Goal: Task Accomplishment & Management: Manage account settings

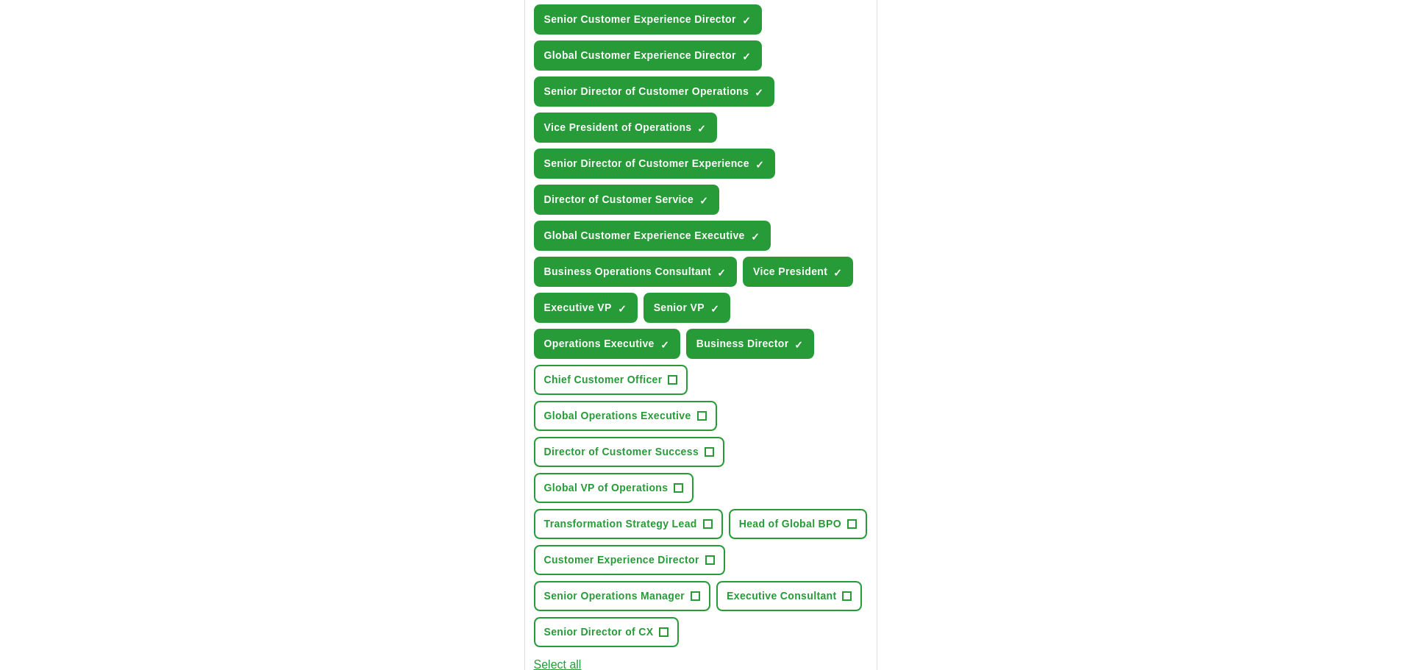
scroll to position [662, 0]
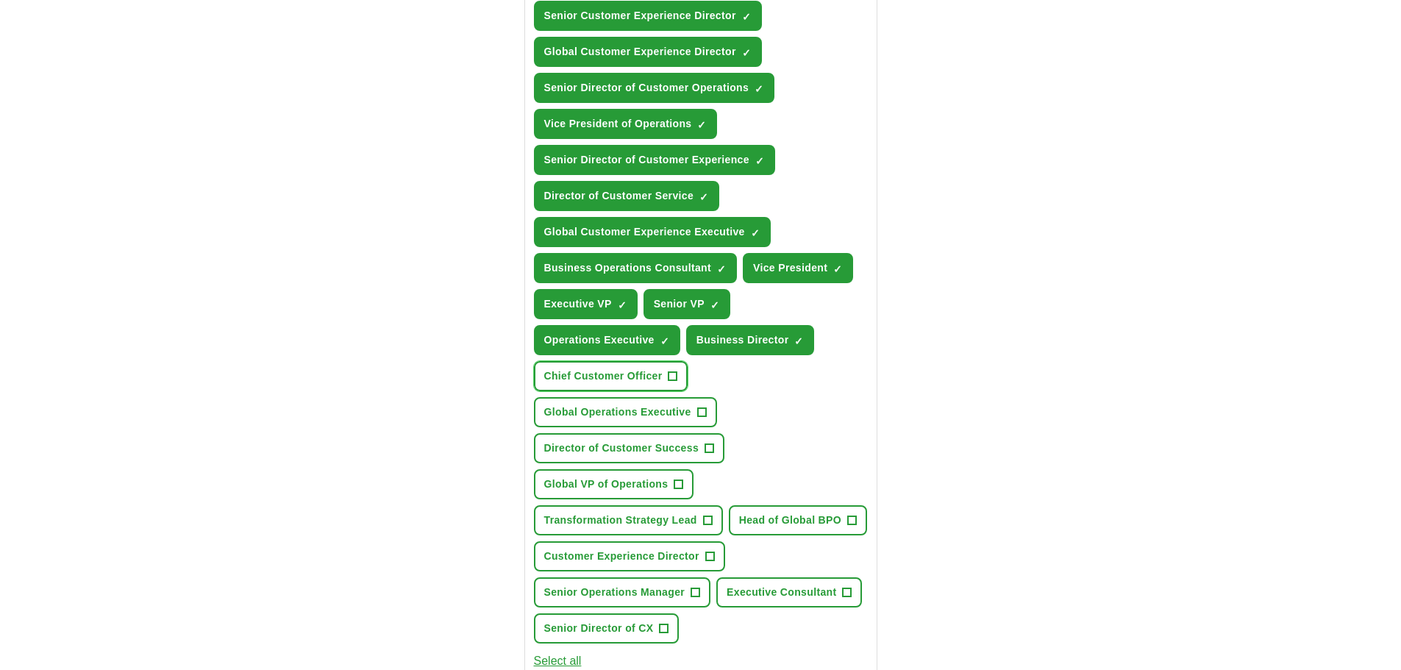
click at [676, 376] on span "+" at bounding box center [672, 377] width 9 height 12
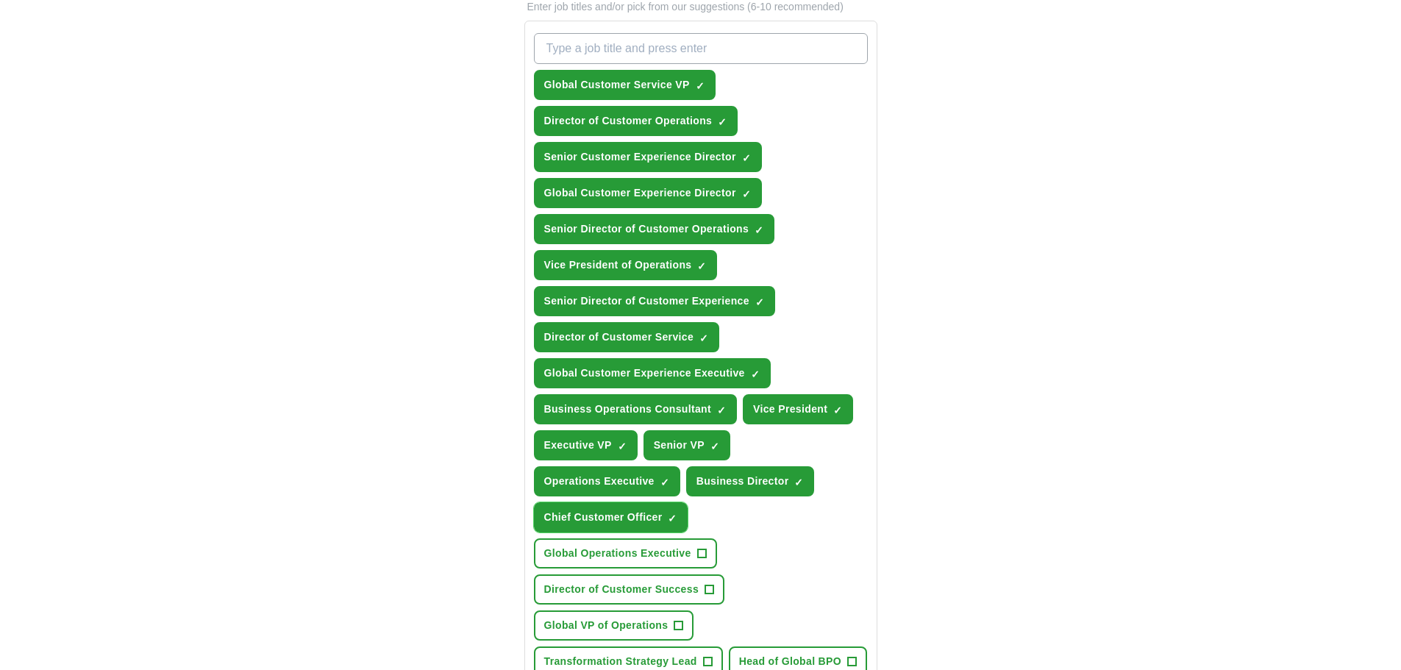
scroll to position [515, 0]
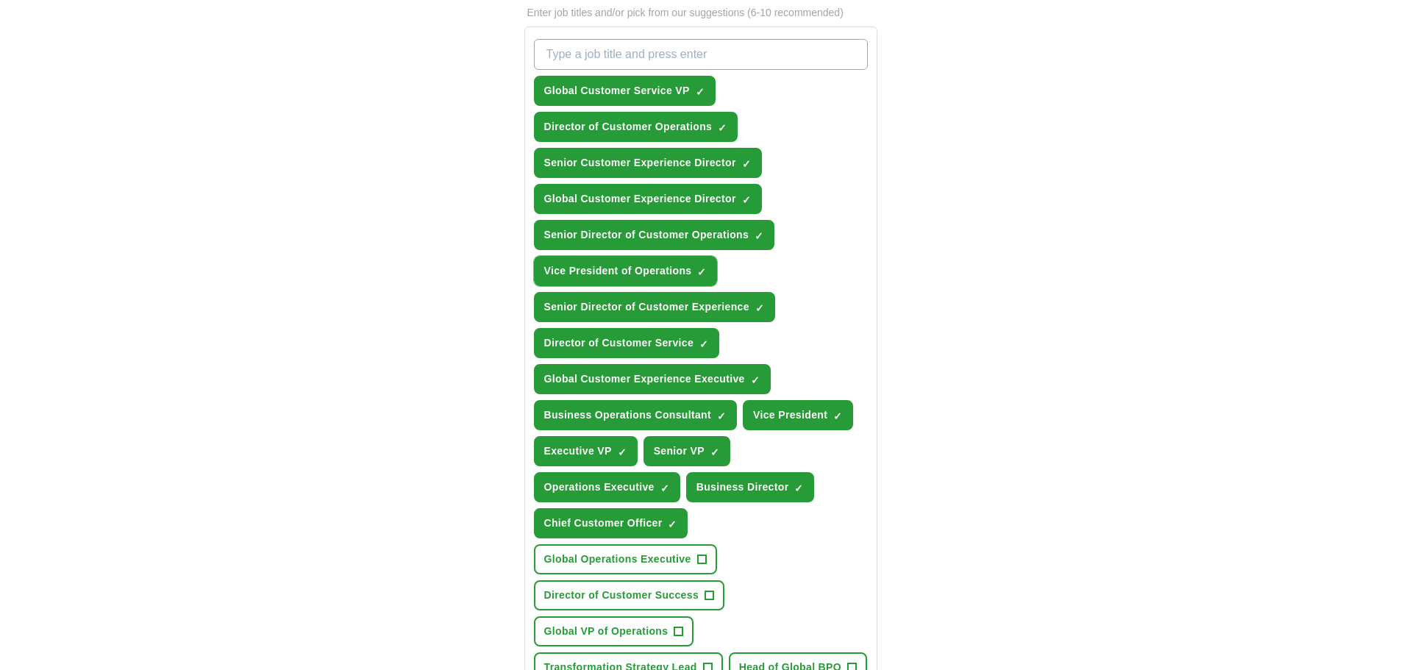
click at [710, 268] on button "Vice President of Operations ✓ ×" at bounding box center [626, 271] width 184 height 30
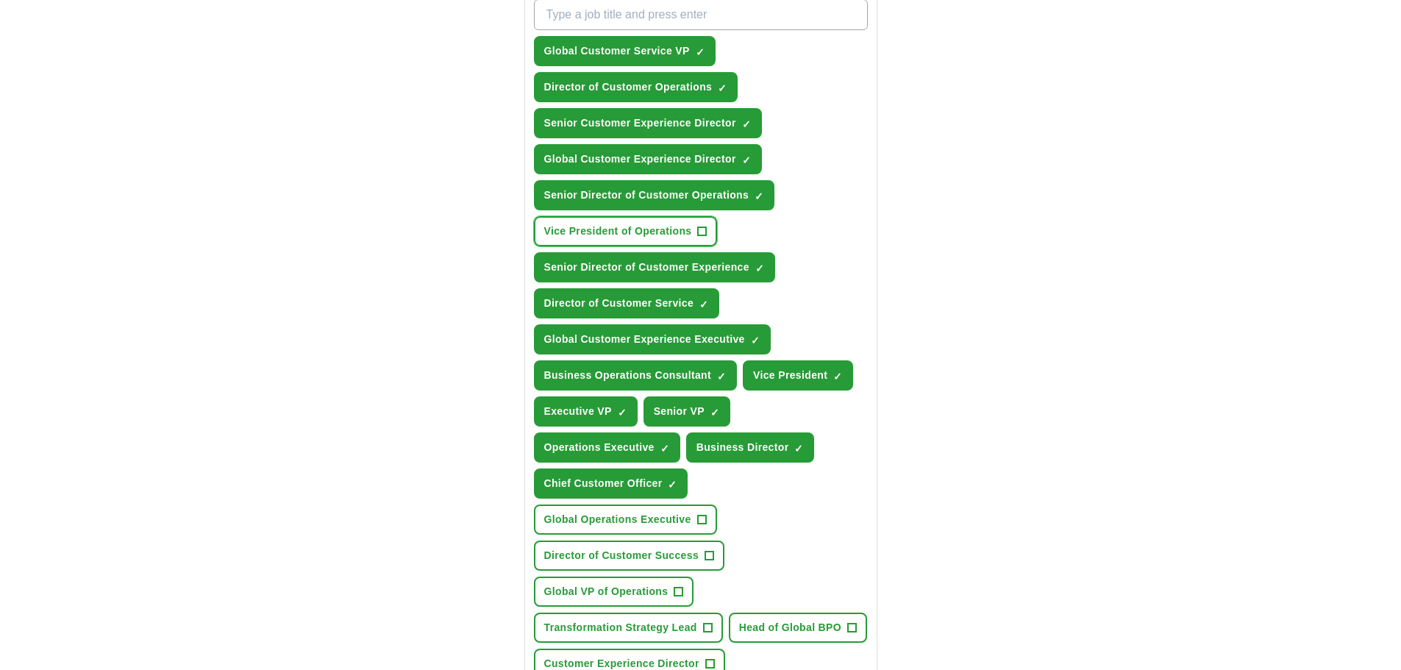
scroll to position [662, 0]
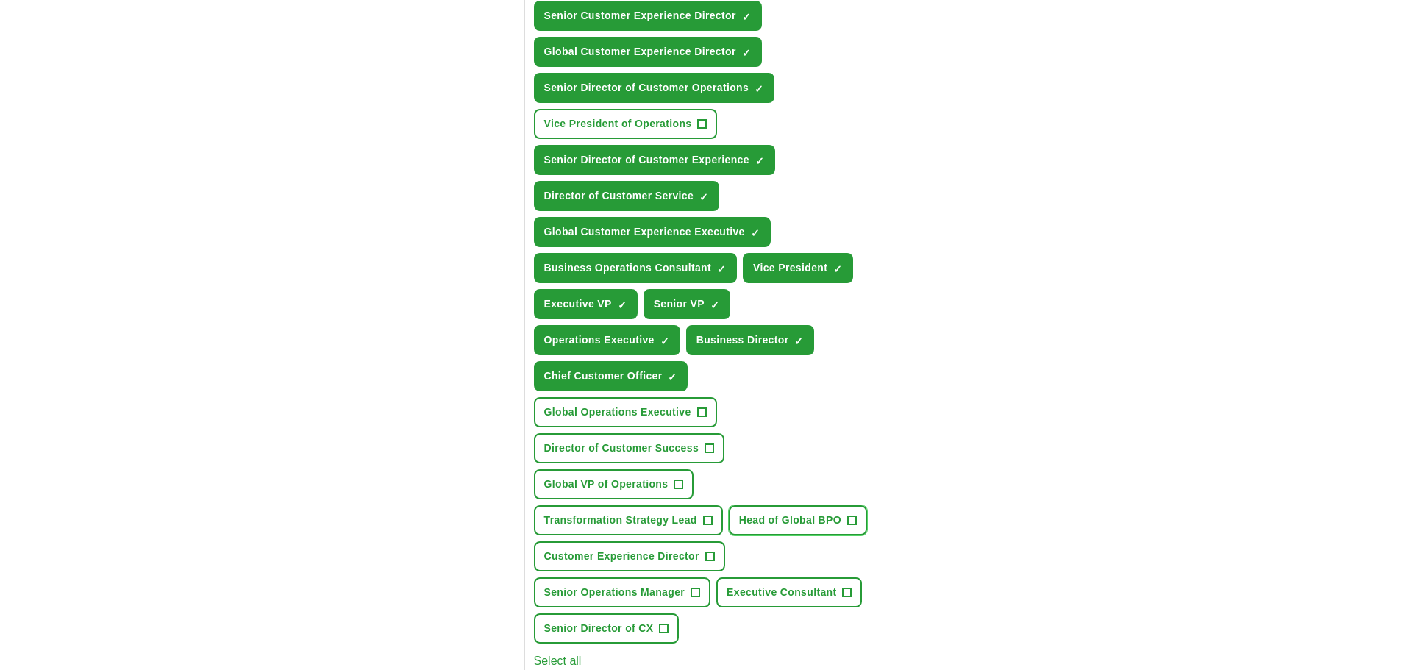
click at [851, 518] on span "+" at bounding box center [852, 521] width 9 height 12
click at [662, 626] on span "+" at bounding box center [664, 629] width 9 height 12
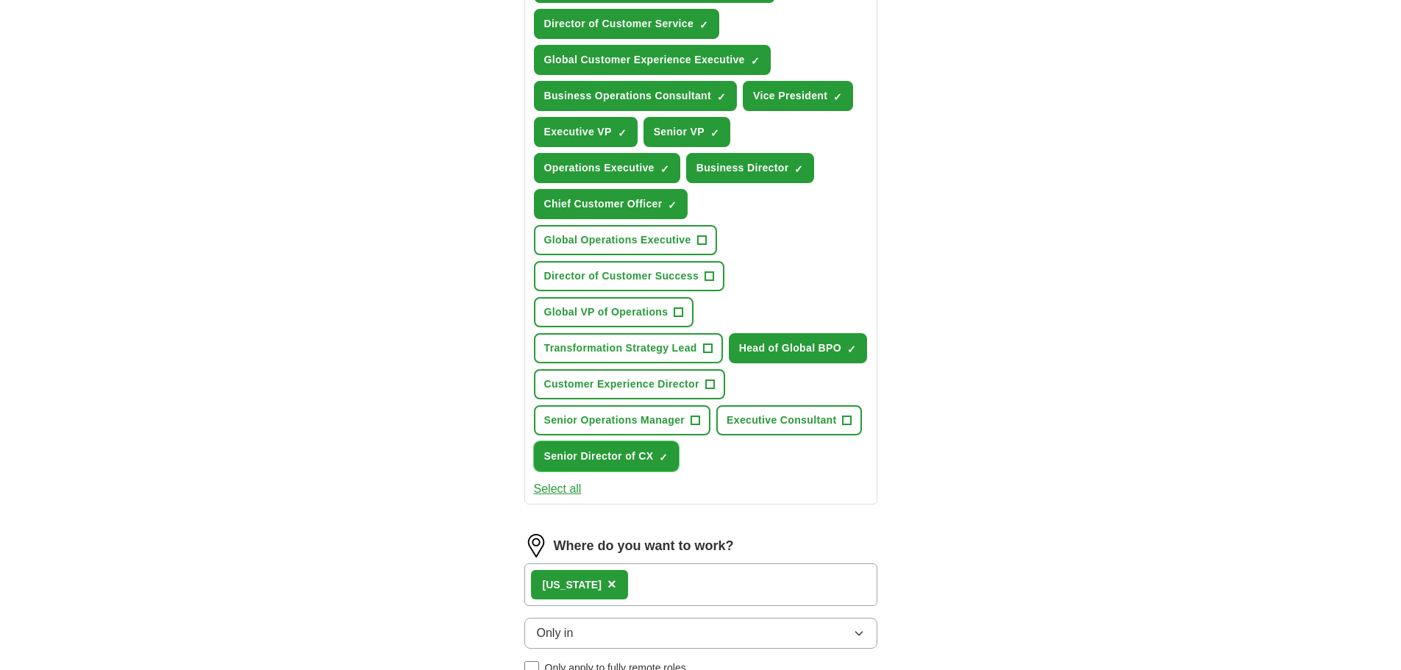
scroll to position [882, 0]
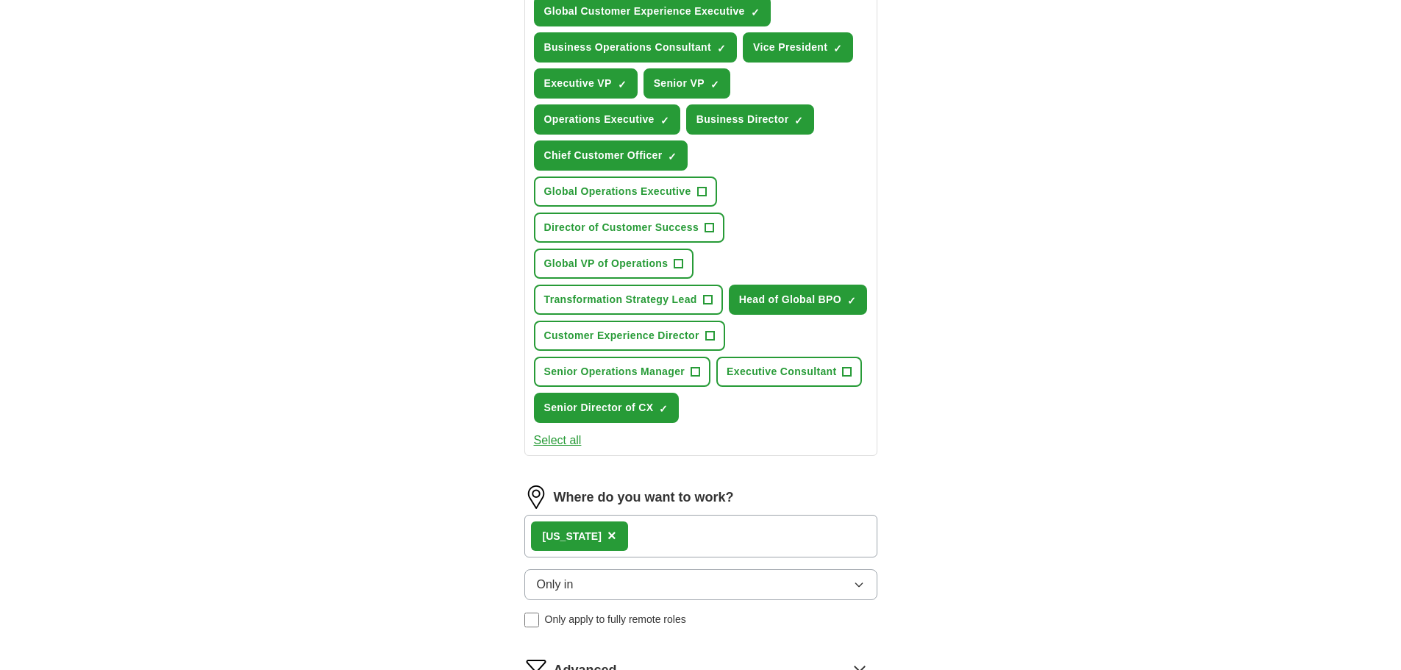
click at [576, 435] on button "Select all" at bounding box center [558, 441] width 48 height 18
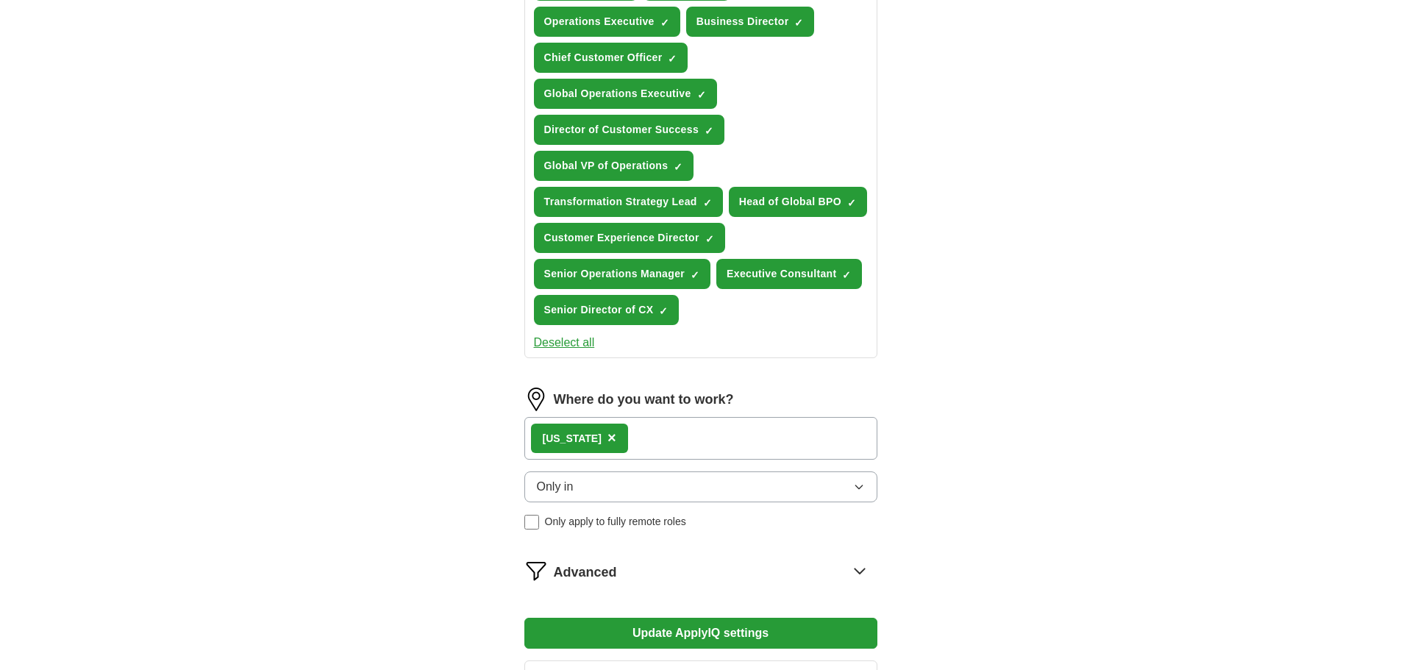
scroll to position [1029, 0]
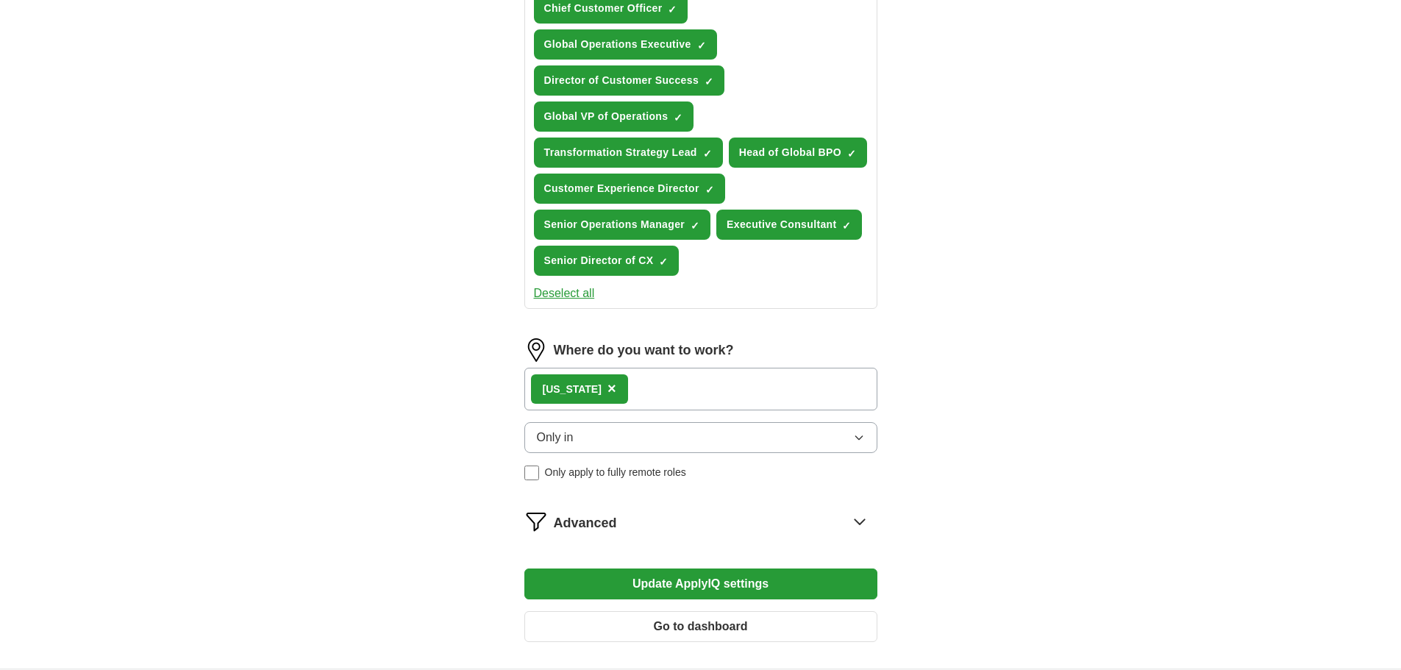
click at [768, 393] on div "[US_STATE] ×" at bounding box center [700, 389] width 353 height 43
click at [862, 440] on icon "button" at bounding box center [859, 438] width 12 height 12
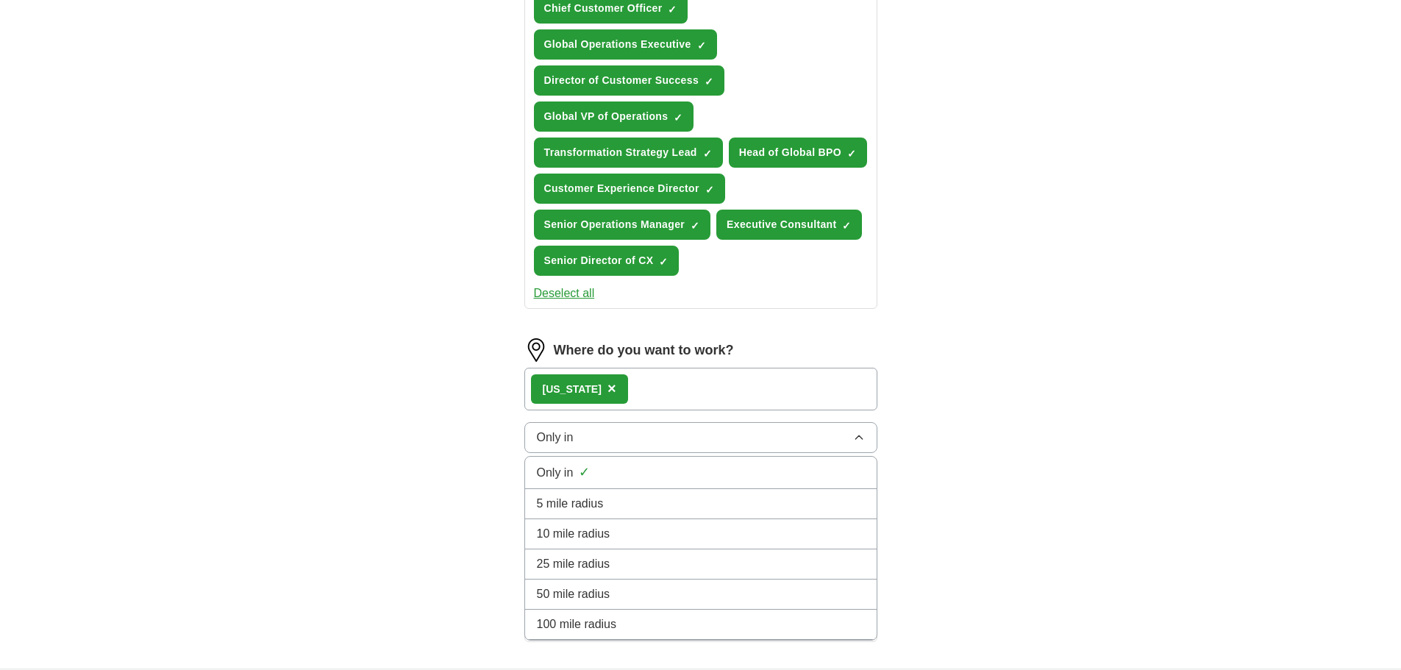
click at [862, 440] on icon "button" at bounding box center [859, 438] width 12 height 12
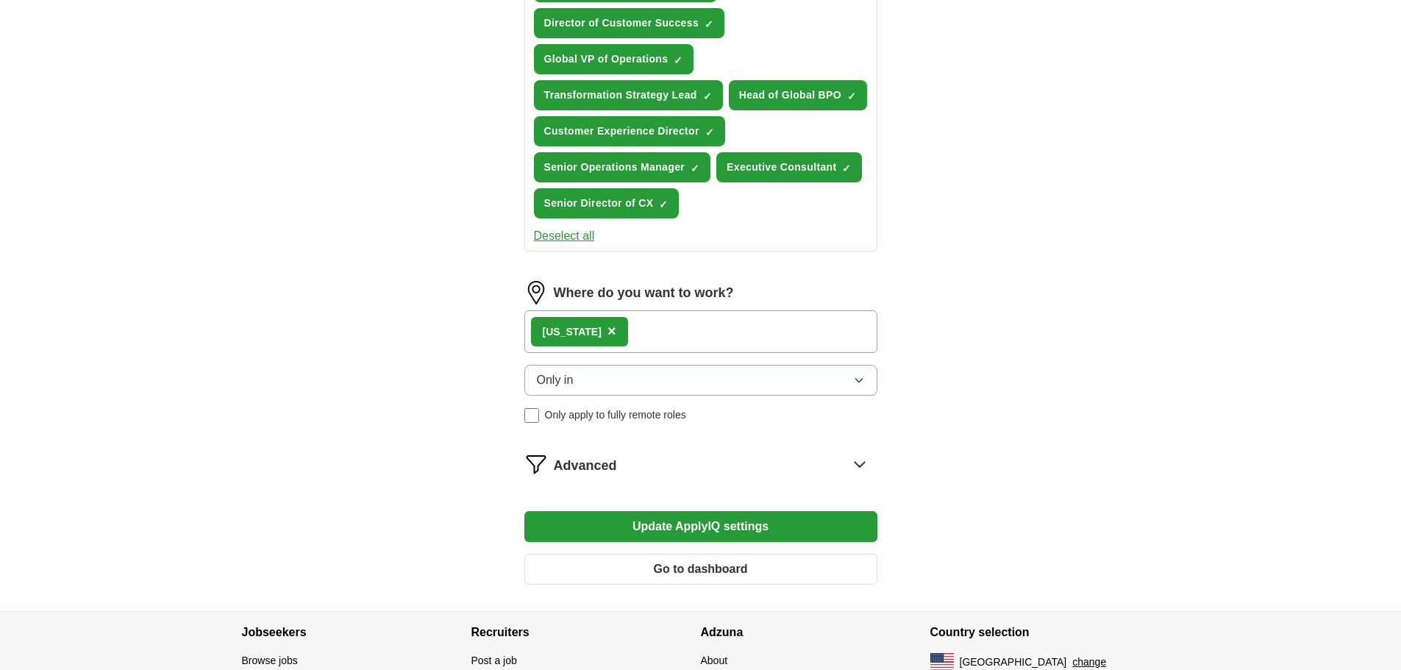
scroll to position [1176, 0]
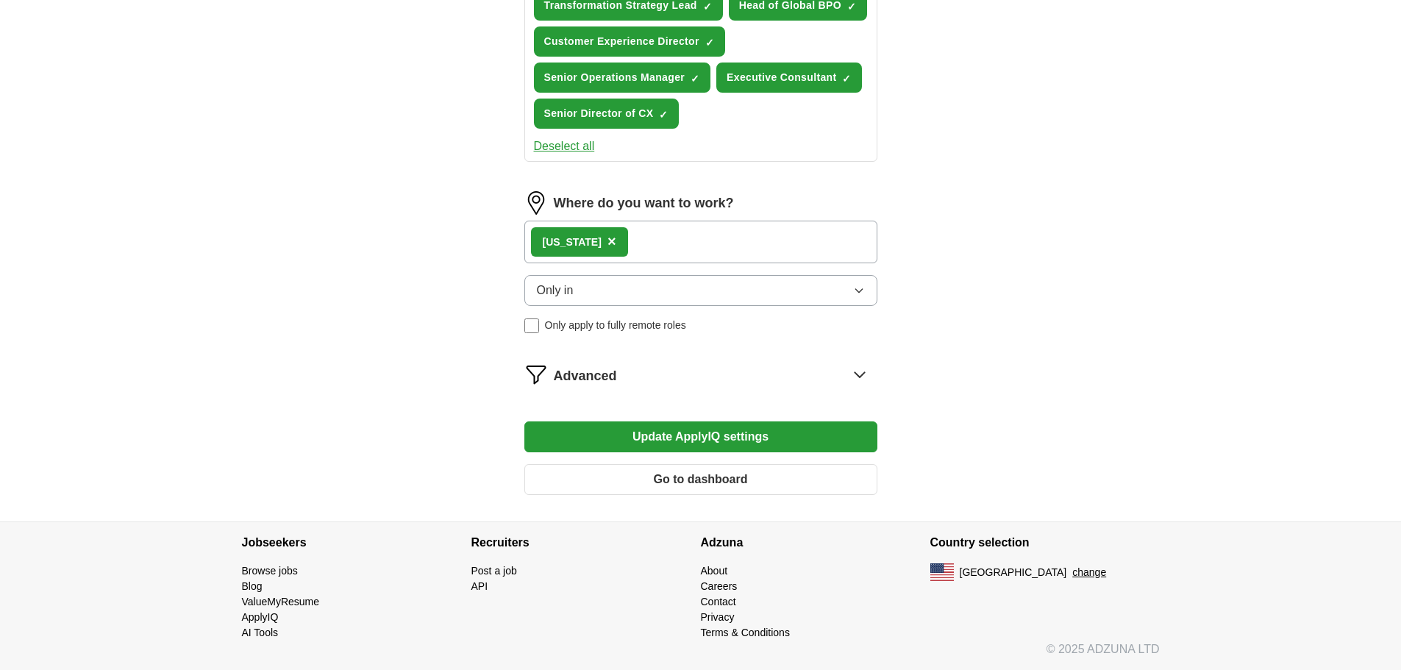
click at [607, 240] on span "×" at bounding box center [611, 241] width 9 height 16
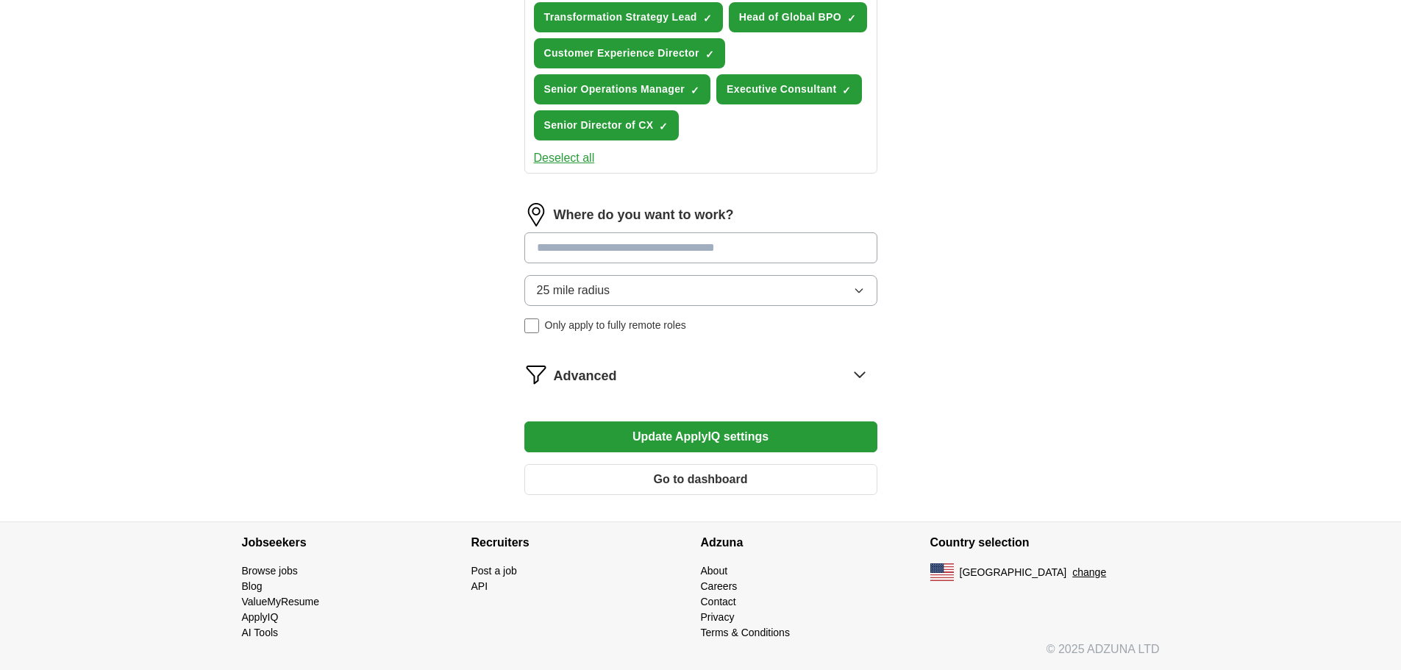
scroll to position [1165, 0]
drag, startPoint x: 690, startPoint y: 434, endPoint x: 632, endPoint y: 342, distance: 108.7
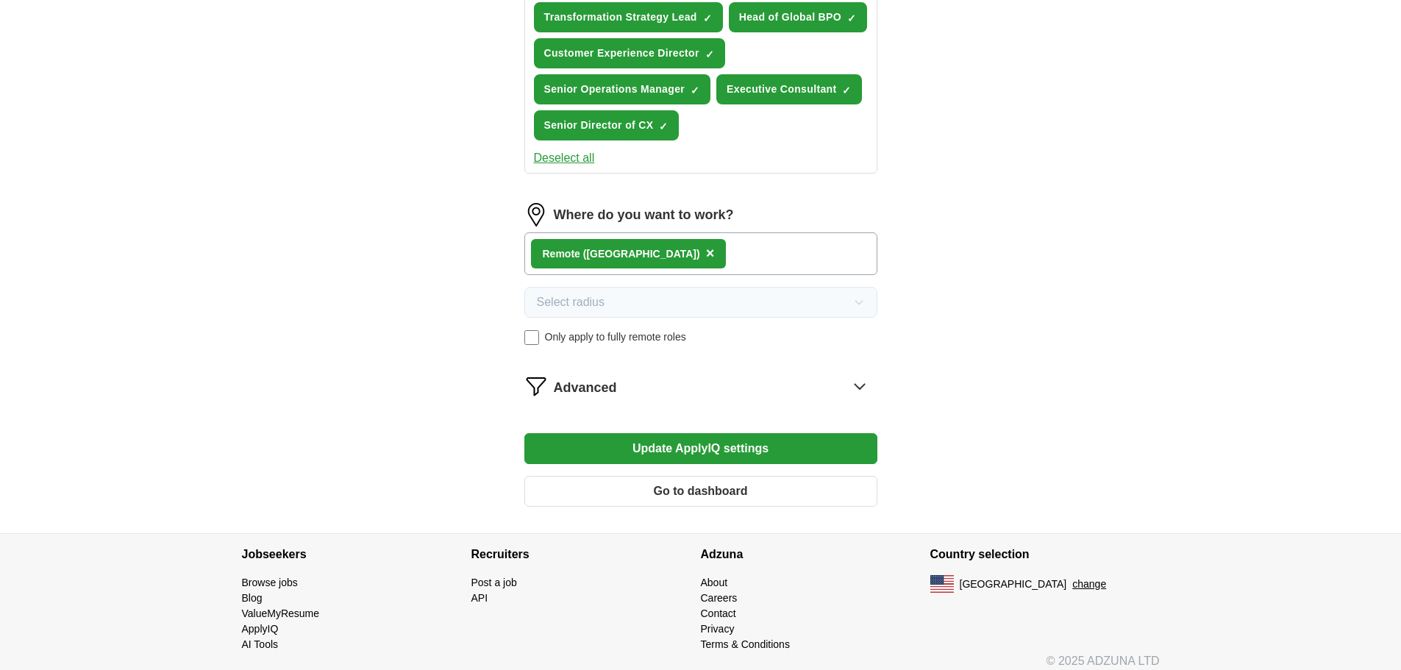
click at [721, 449] on button "Update ApplyIQ settings" at bounding box center [700, 448] width 353 height 31
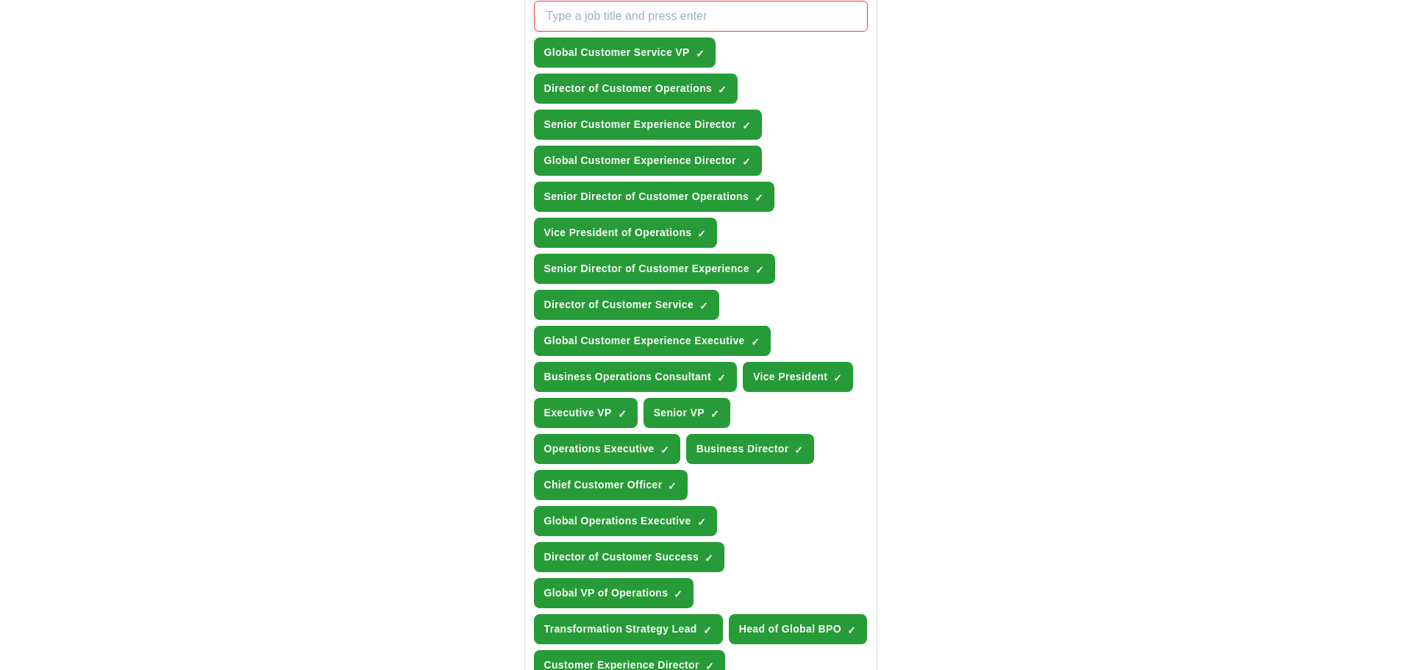
scroll to position [576, 0]
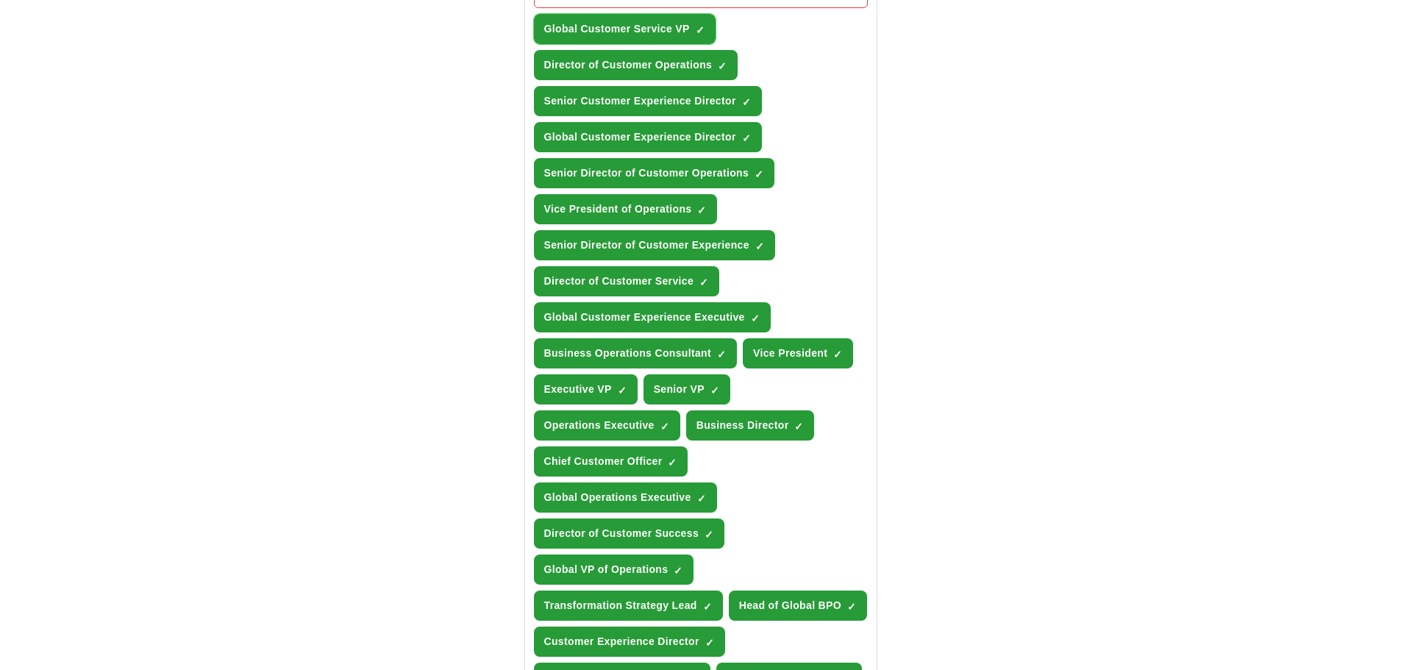
click at [0, 0] on span "×" at bounding box center [0, 0] width 0 height 0
click at [701, 29] on span "+" at bounding box center [700, 30] width 9 height 12
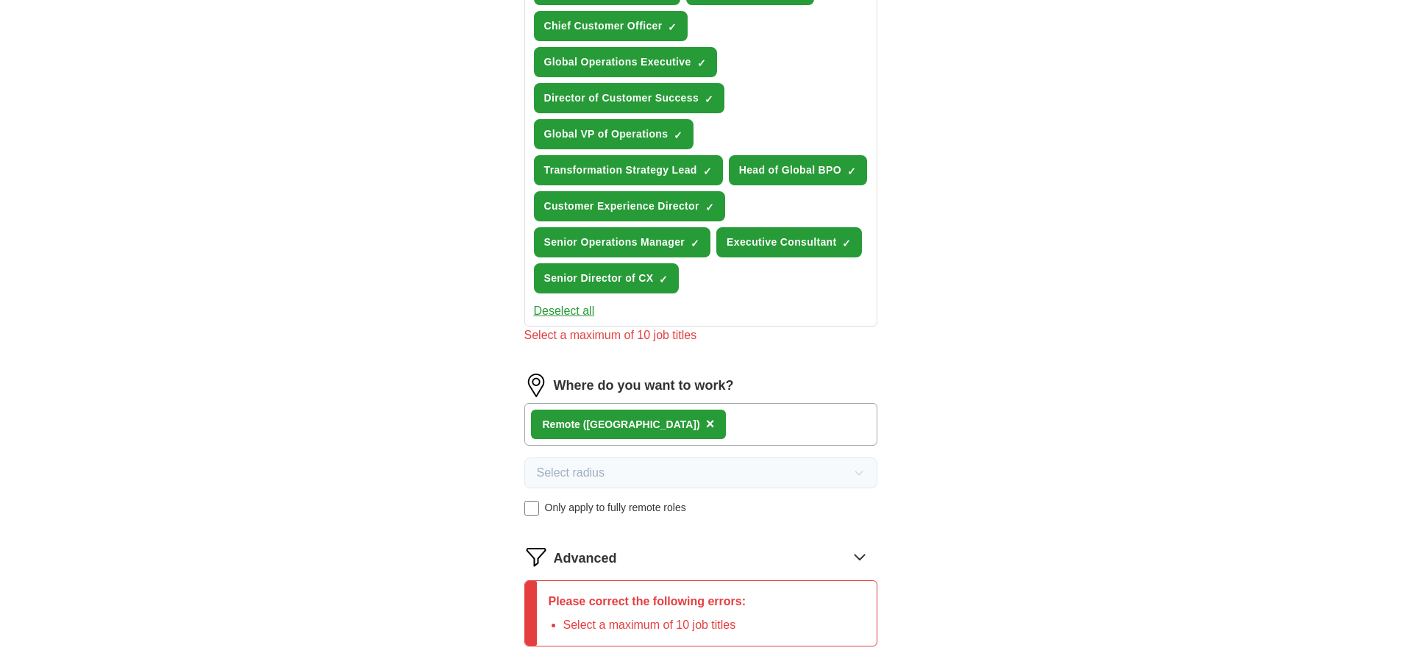
scroll to position [1018, 0]
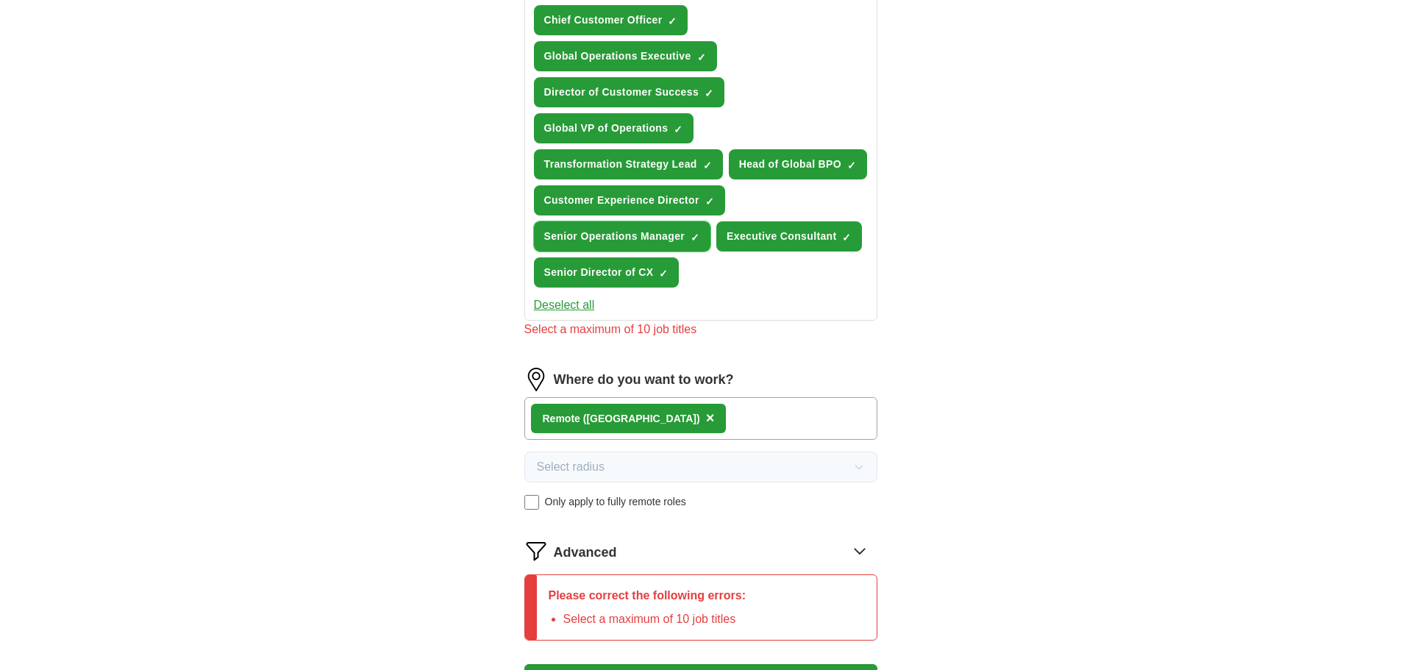
click at [0, 0] on span "×" at bounding box center [0, 0] width 0 height 0
click at [840, 234] on button "Executive Consultant ✓ ×" at bounding box center [789, 236] width 146 height 30
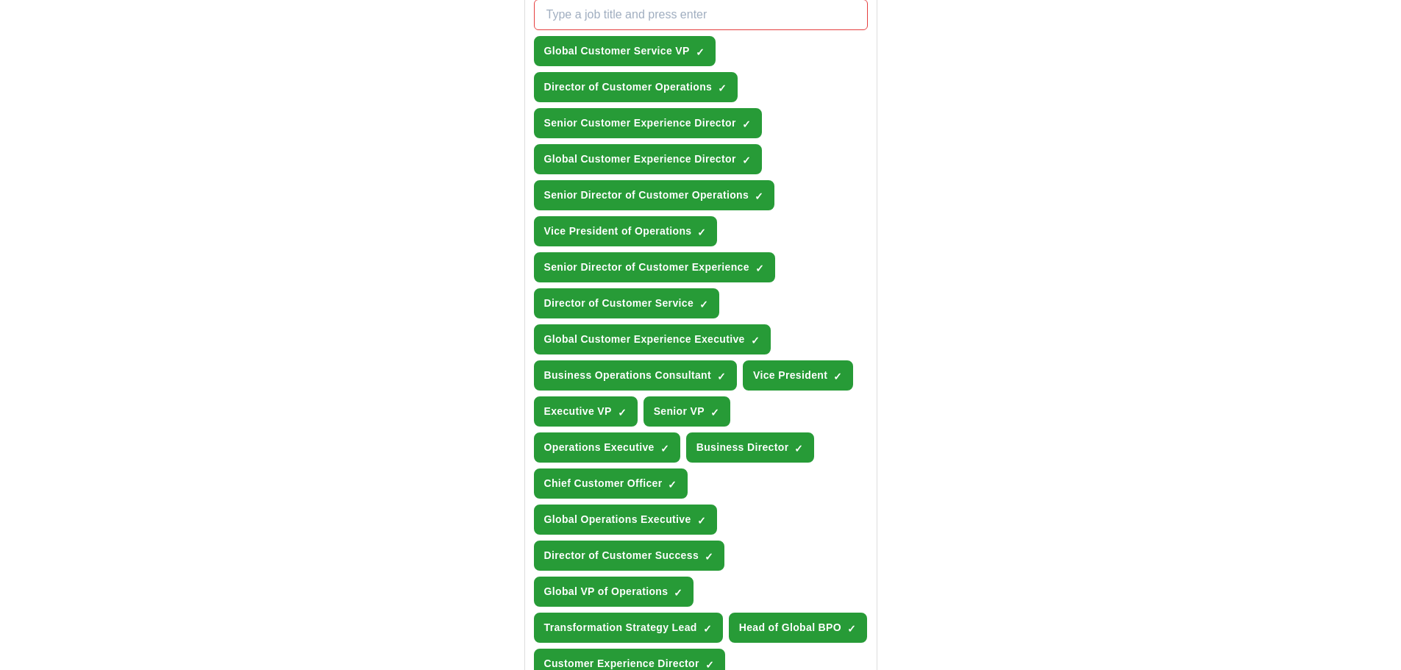
scroll to position [576, 0]
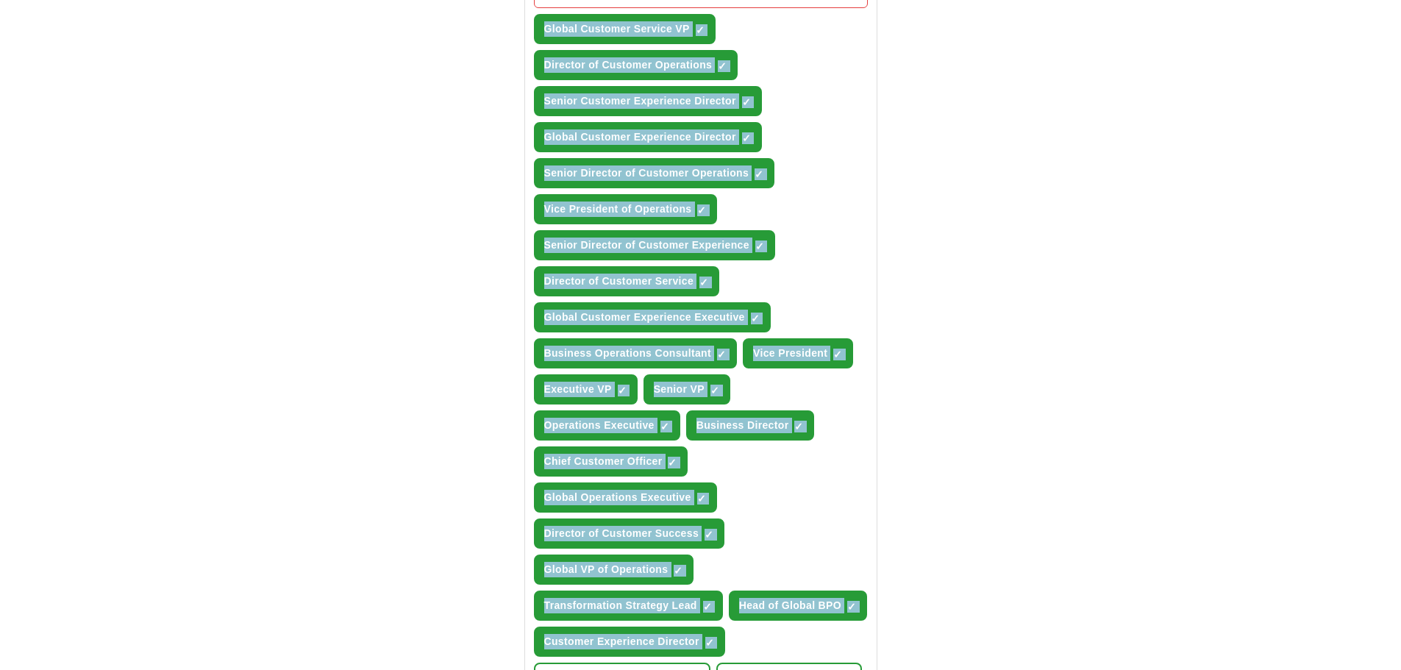
drag, startPoint x: 517, startPoint y: 26, endPoint x: 740, endPoint y: 644, distance: 657.5
click at [745, 648] on div "Let ApplyIQ do the hard work of searching and applying for jobs. Just tell us w…" at bounding box center [700, 378] width 471 height 1654
copy div "Global Customer Service VP ✓ × Director of Customer Operations ✓ × Senior Custo…"
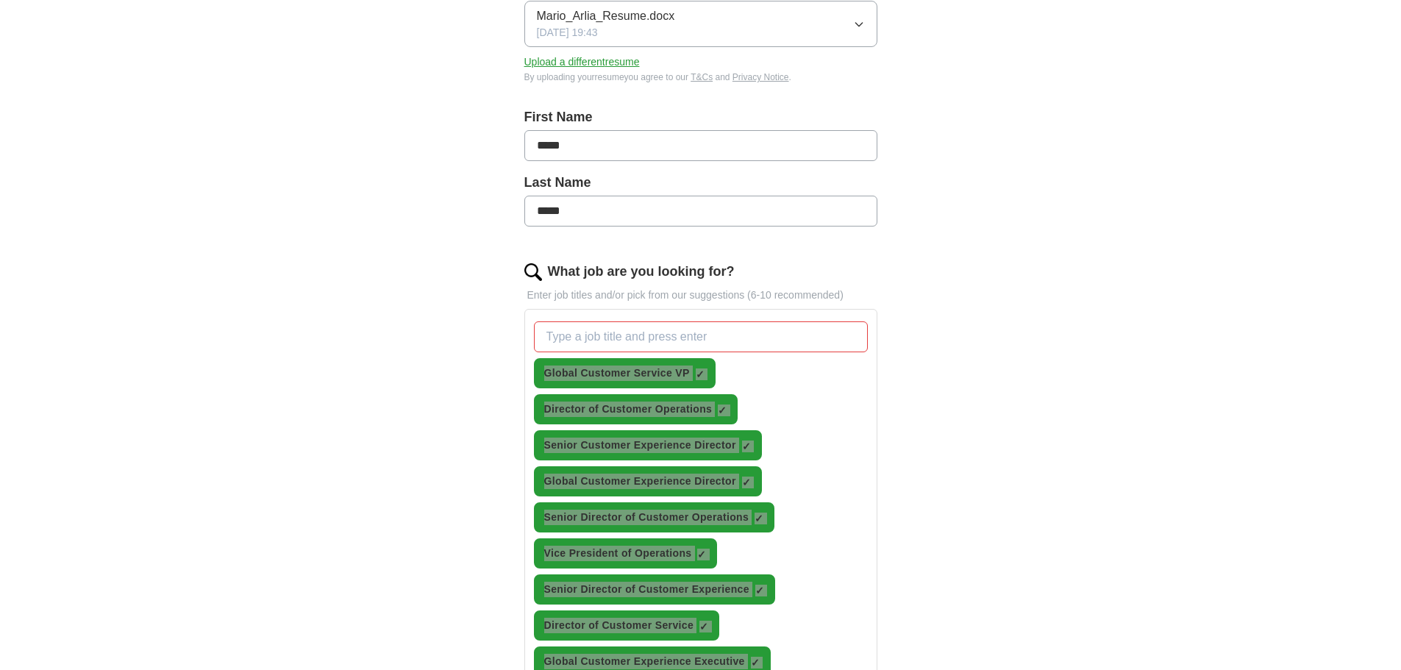
scroll to position [135, 0]
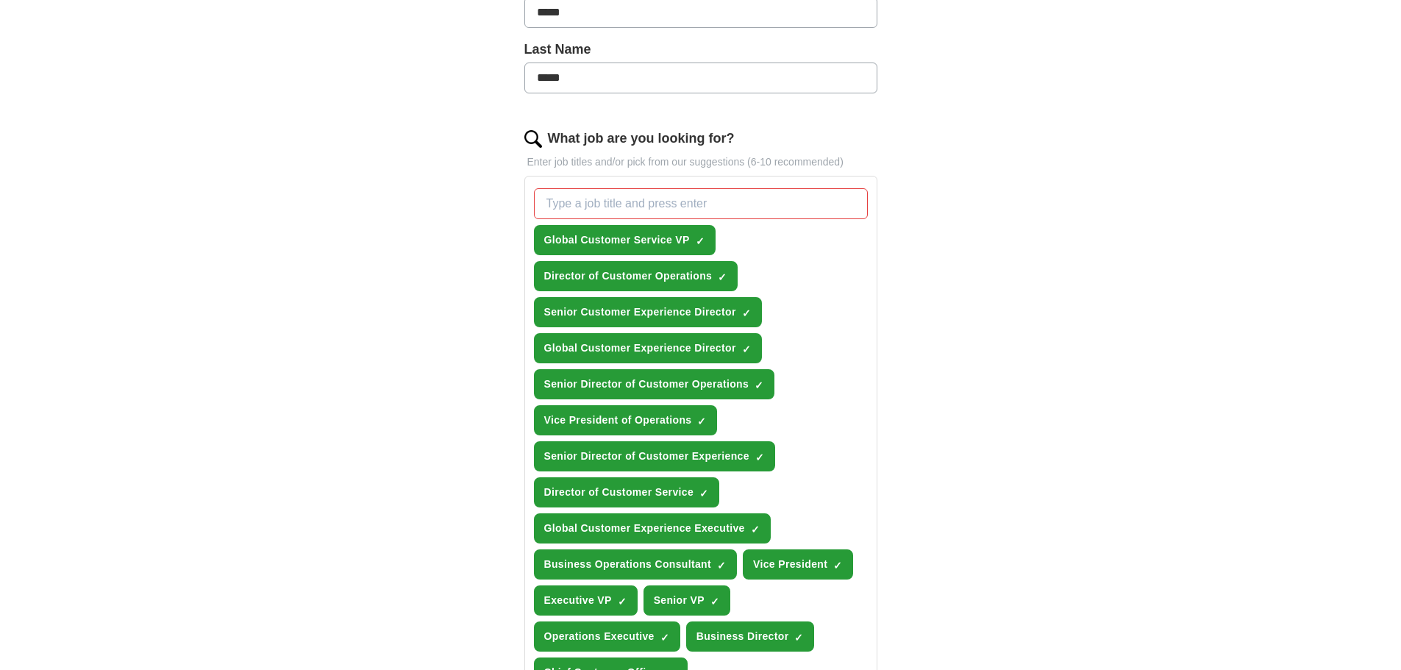
scroll to position [356, 0]
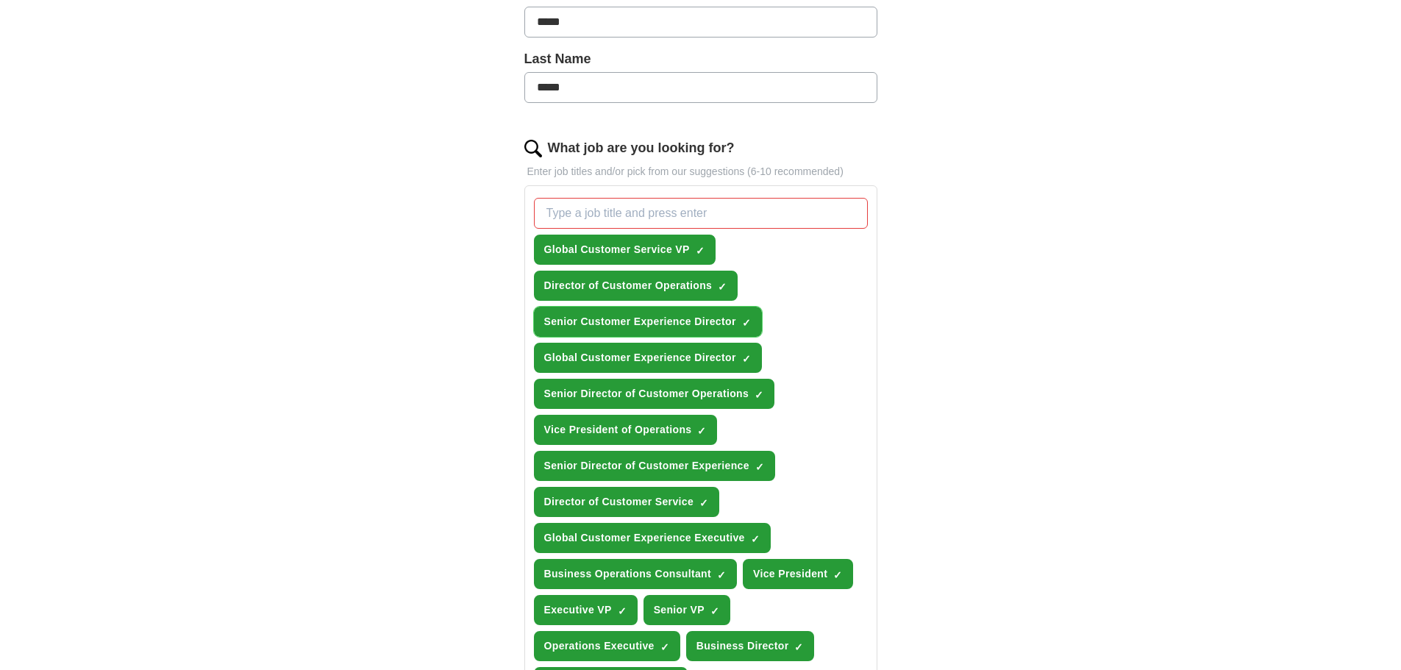
click at [0, 0] on span "×" at bounding box center [0, 0] width 0 height 0
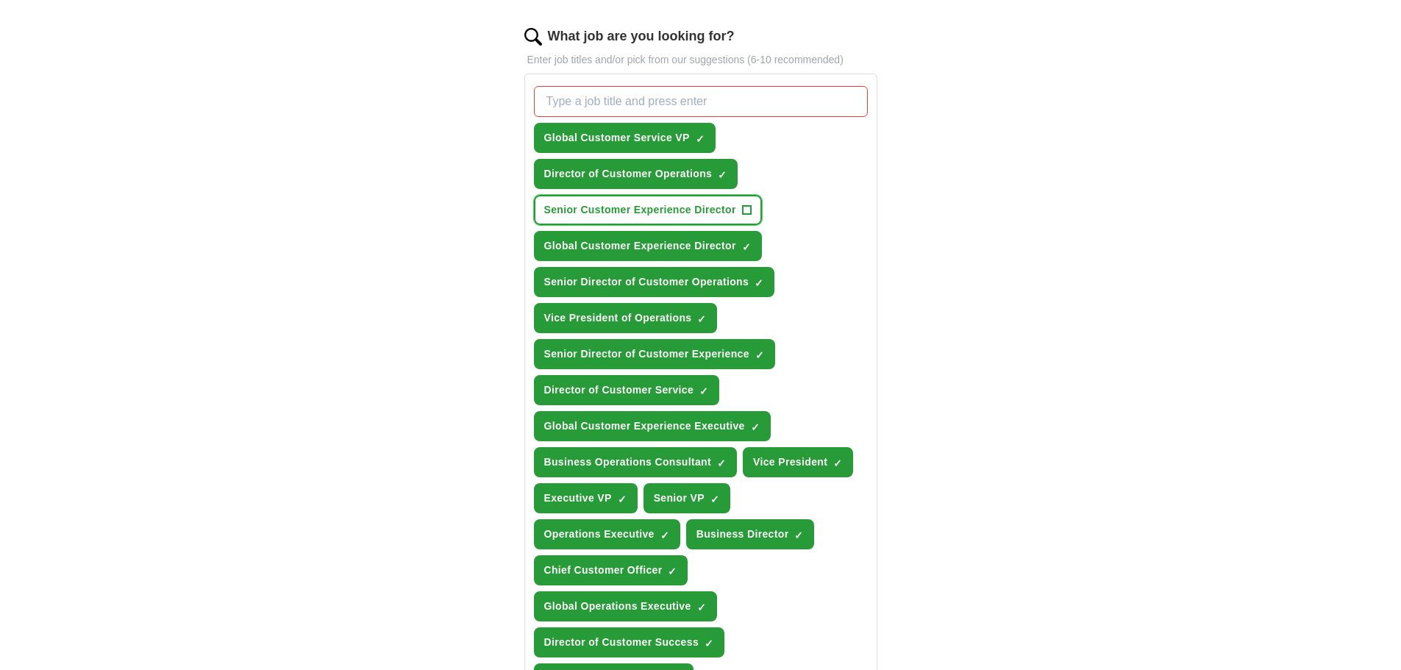
scroll to position [503, 0]
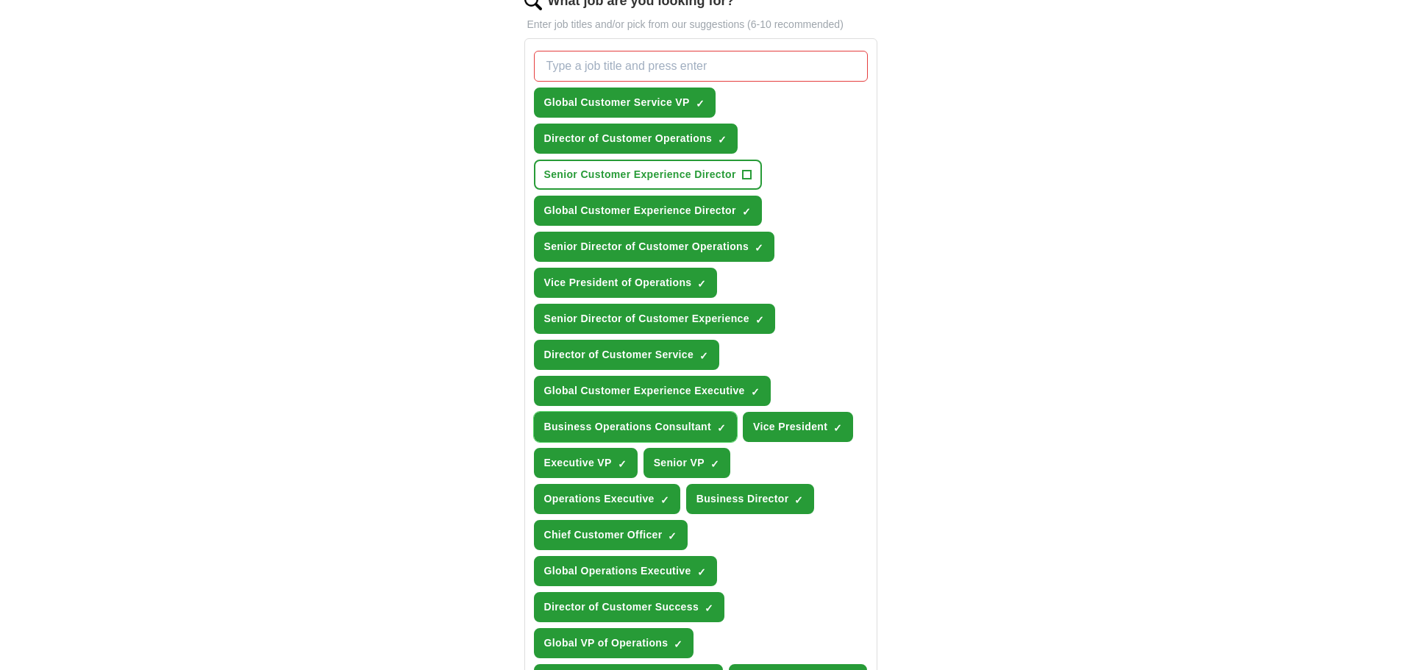
click at [0, 0] on span "×" at bounding box center [0, 0] width 0 height 0
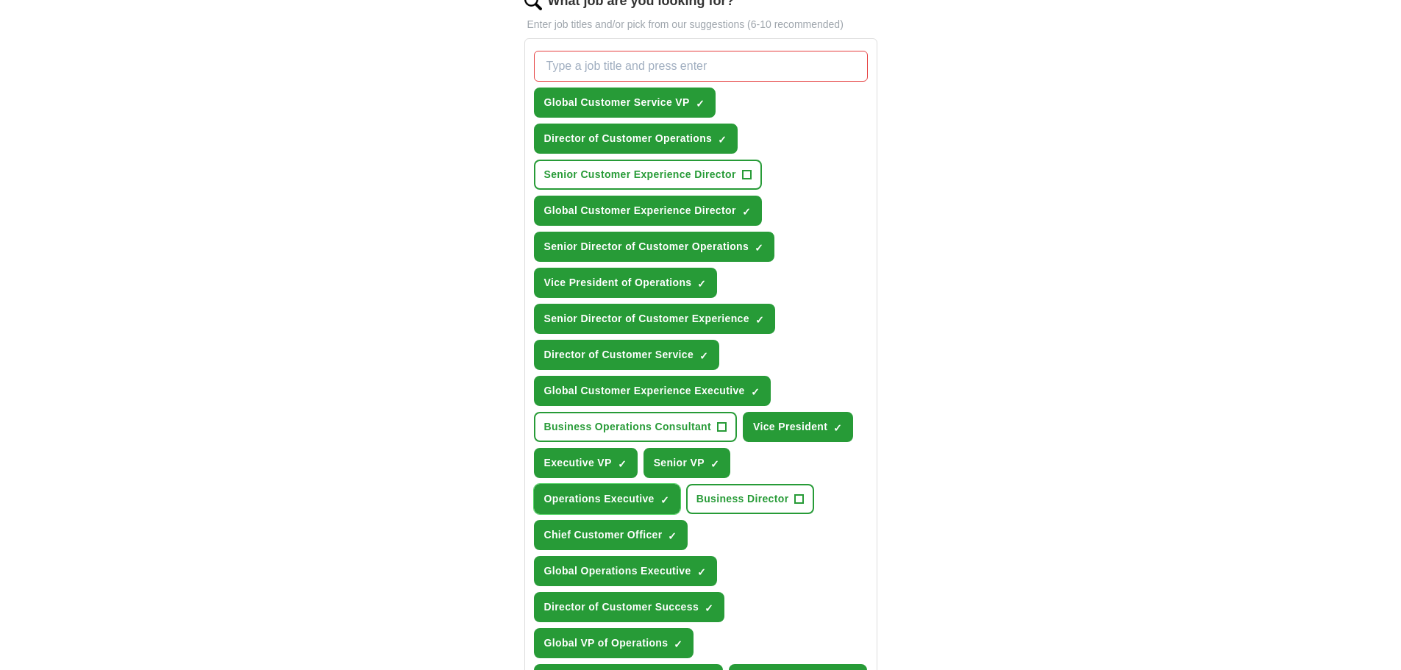
click at [0, 0] on span "×" at bounding box center [0, 0] width 0 height 0
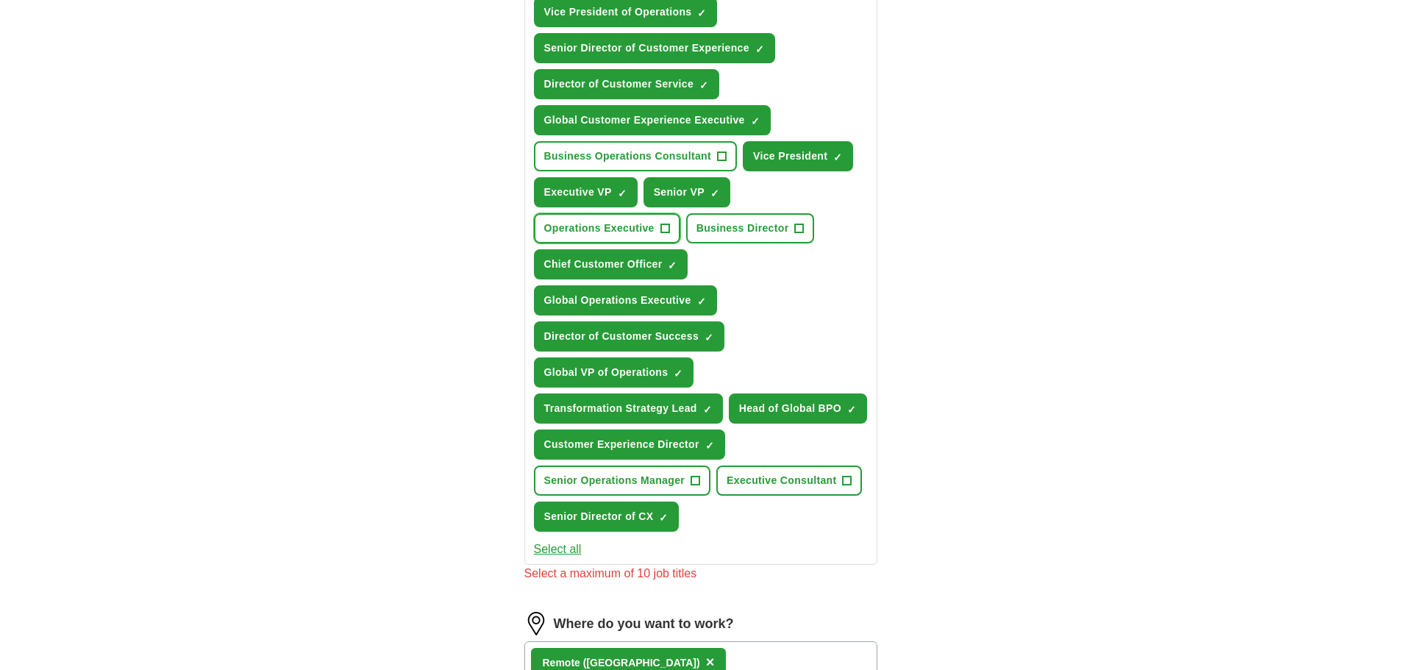
scroll to position [797, 0]
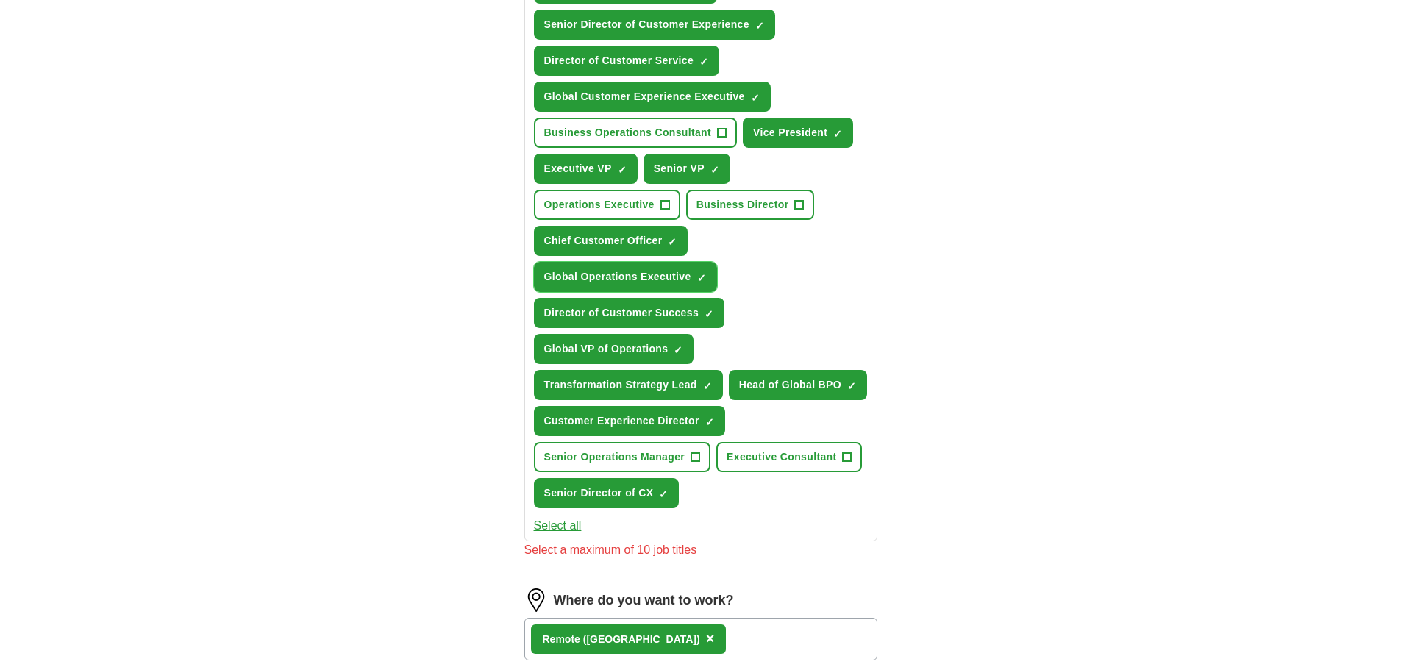
click at [0, 0] on span "×" at bounding box center [0, 0] width 0 height 0
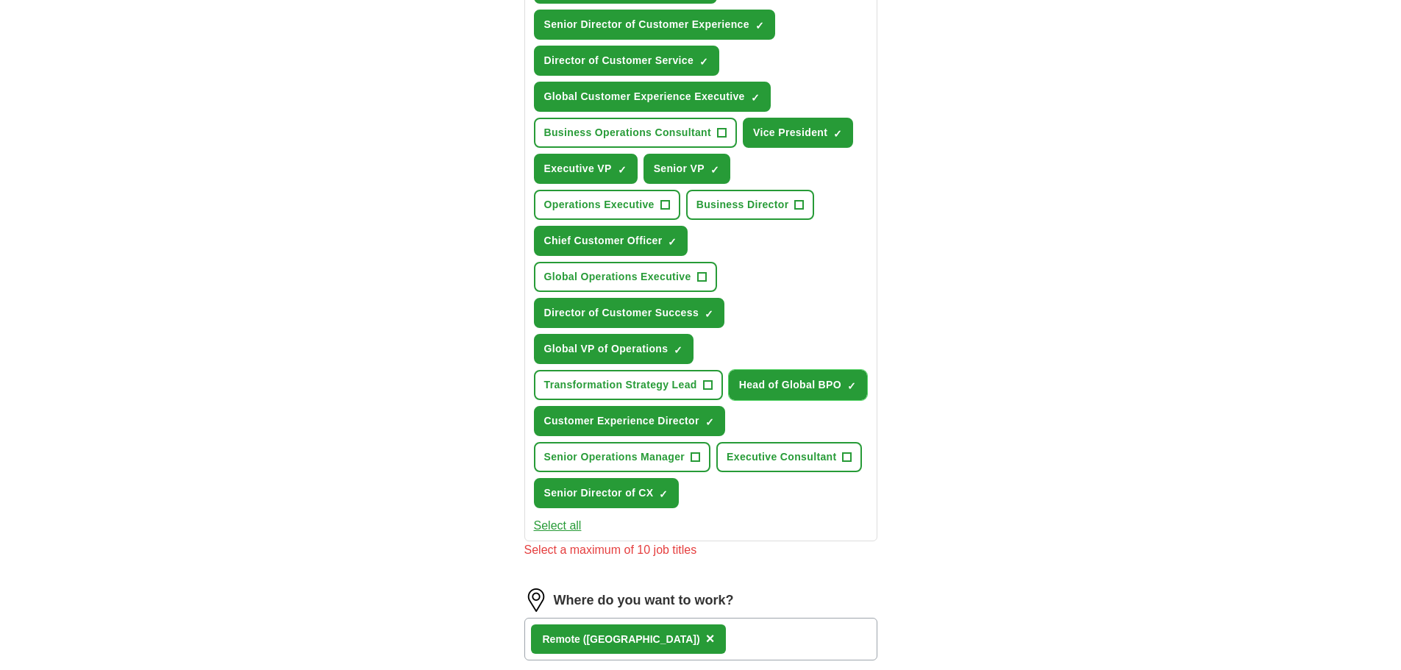
click at [834, 388] on span "Head of Global BPO" at bounding box center [790, 384] width 102 height 15
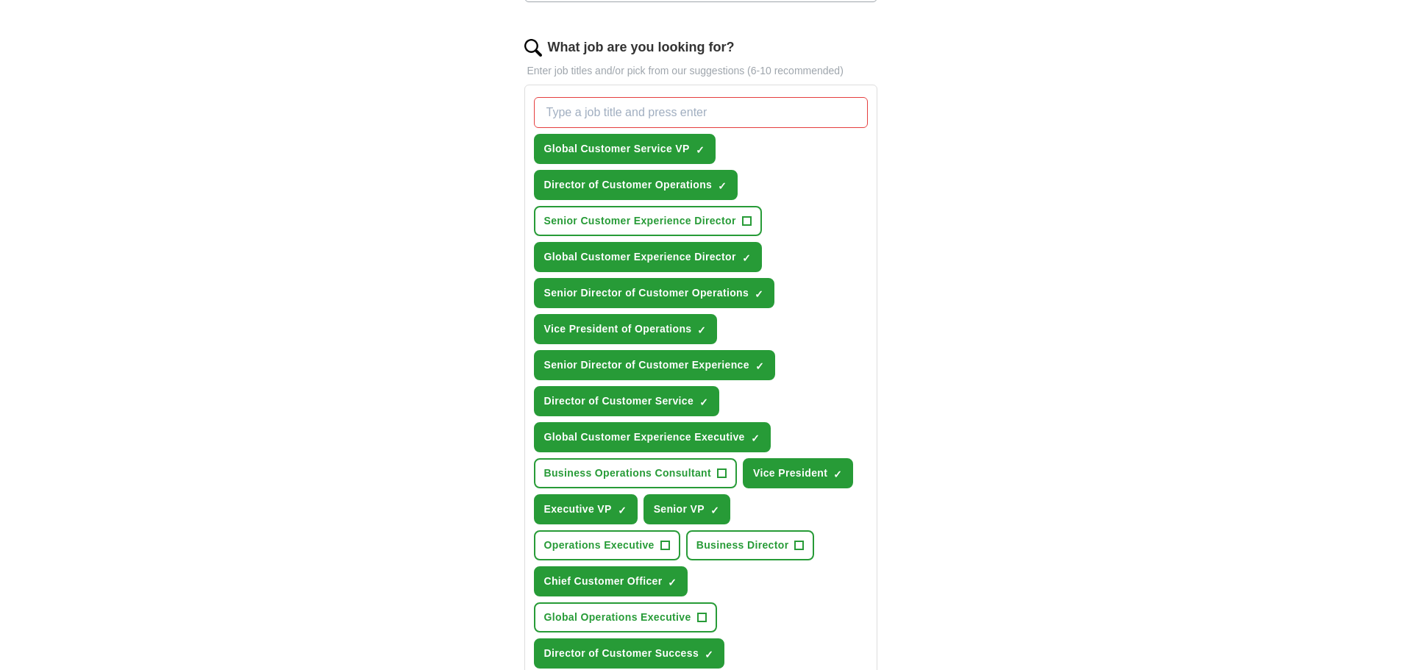
scroll to position [429, 0]
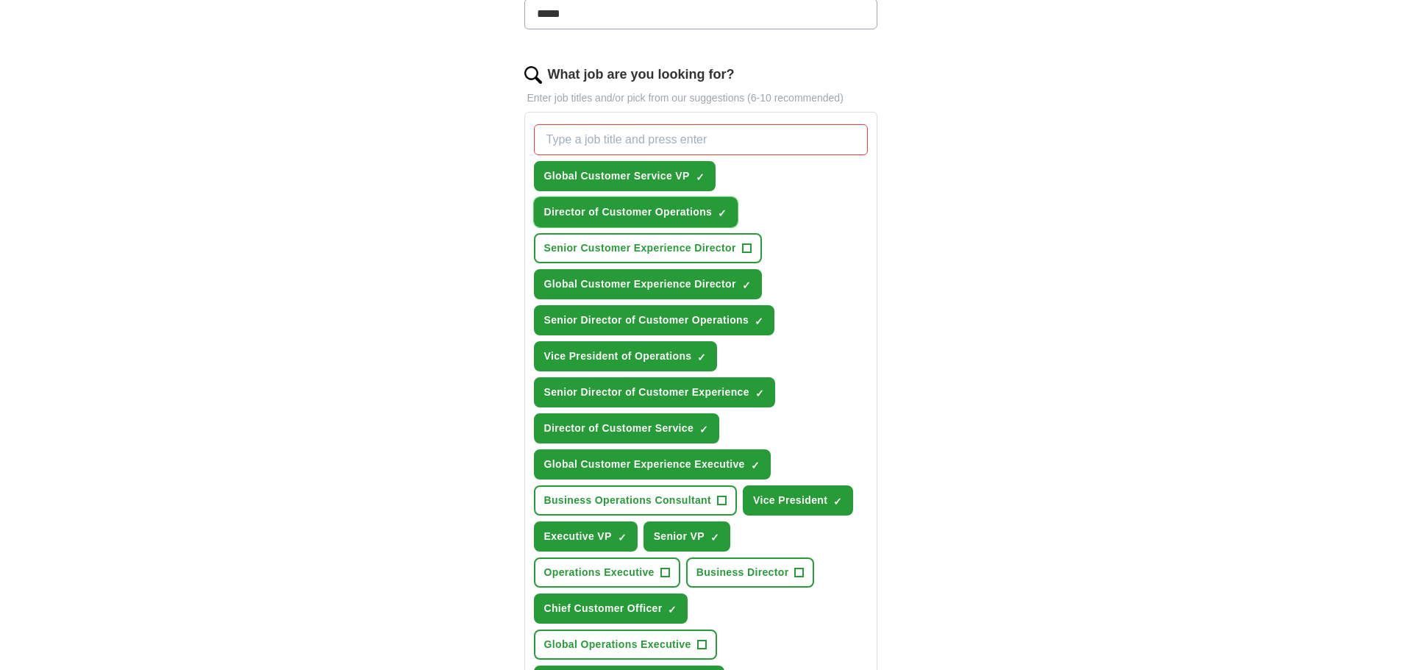
click at [703, 210] on span "Director of Customer Operations" at bounding box center [628, 211] width 168 height 15
click at [676, 174] on span "Global Customer Service VP" at bounding box center [617, 175] width 146 height 15
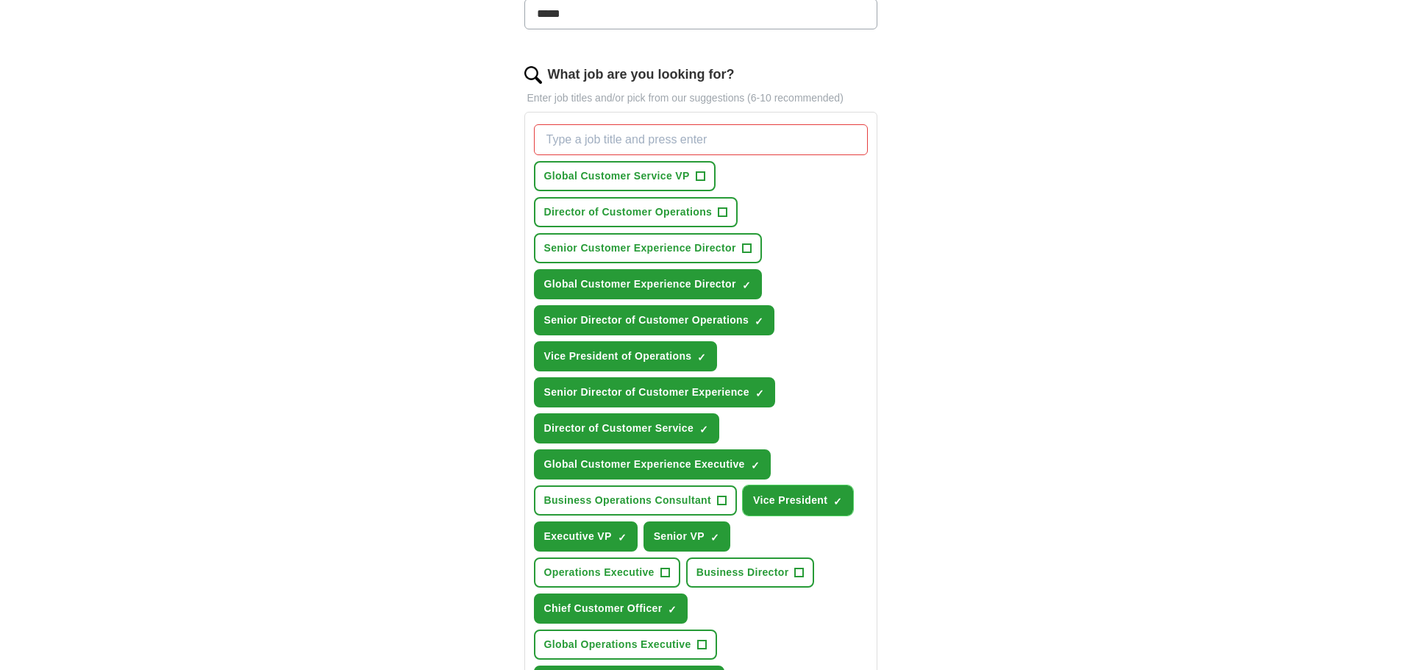
drag, startPoint x: 793, startPoint y: 504, endPoint x: 760, endPoint y: 523, distance: 38.2
click at [793, 505] on span "Vice President" at bounding box center [790, 500] width 74 height 15
click at [697, 535] on span "Senior VP" at bounding box center [679, 536] width 51 height 15
click at [583, 540] on span "Executive VP" at bounding box center [578, 536] width 68 height 15
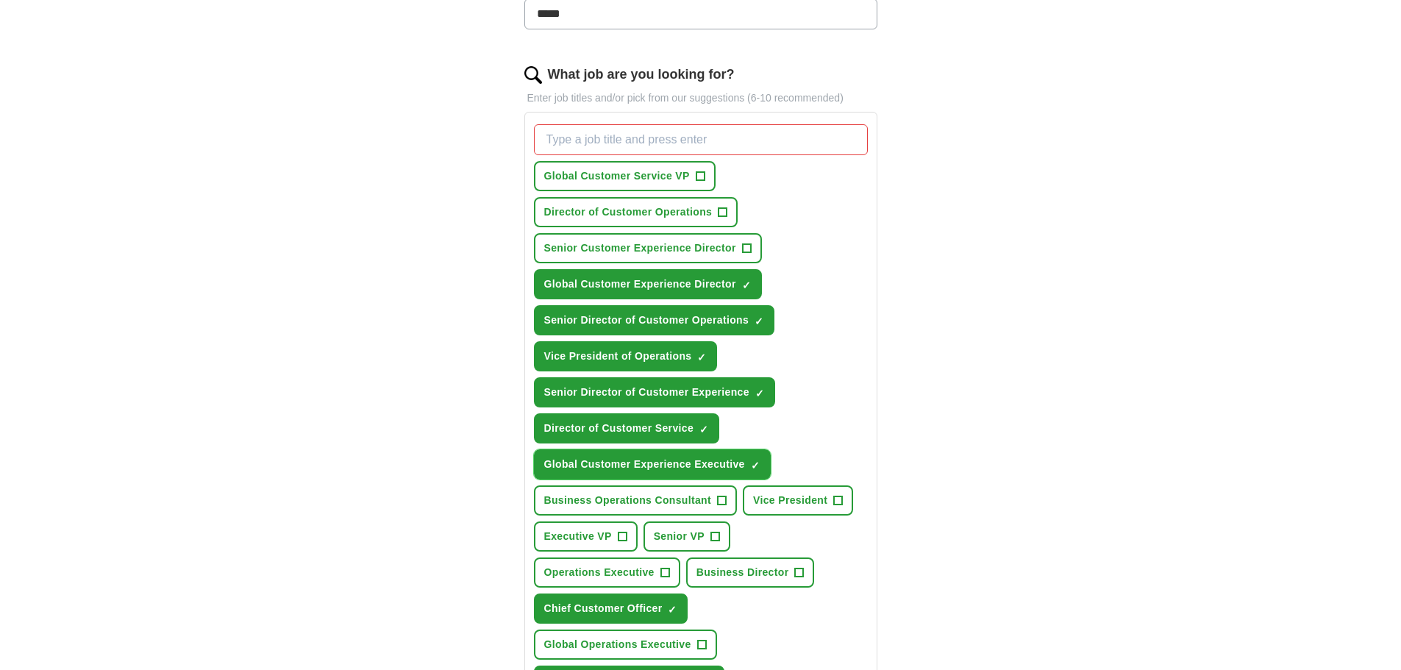
click at [602, 454] on button "Global Customer Experience Executive ✓ ×" at bounding box center [652, 464] width 237 height 30
click at [603, 423] on span "Director of Customer Service" at bounding box center [619, 428] width 150 height 15
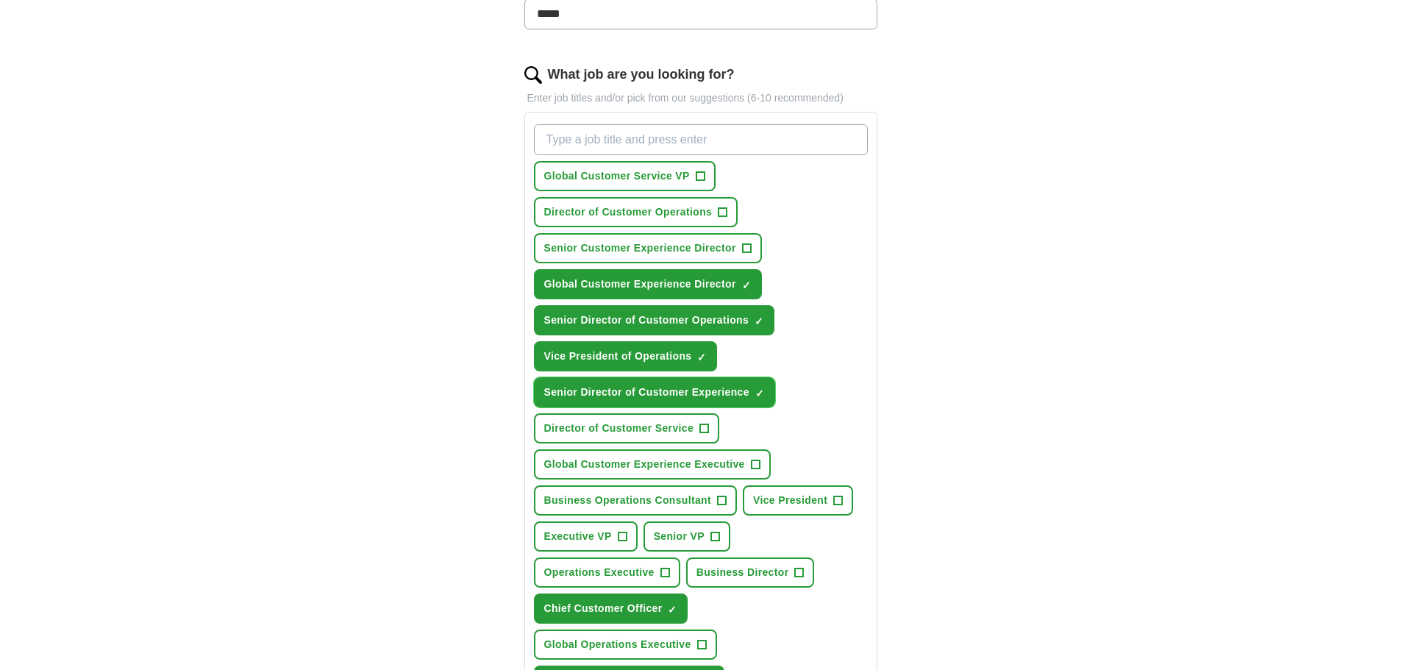
click at [604, 396] on span "Senior Director of Customer Experience" at bounding box center [646, 392] width 205 height 15
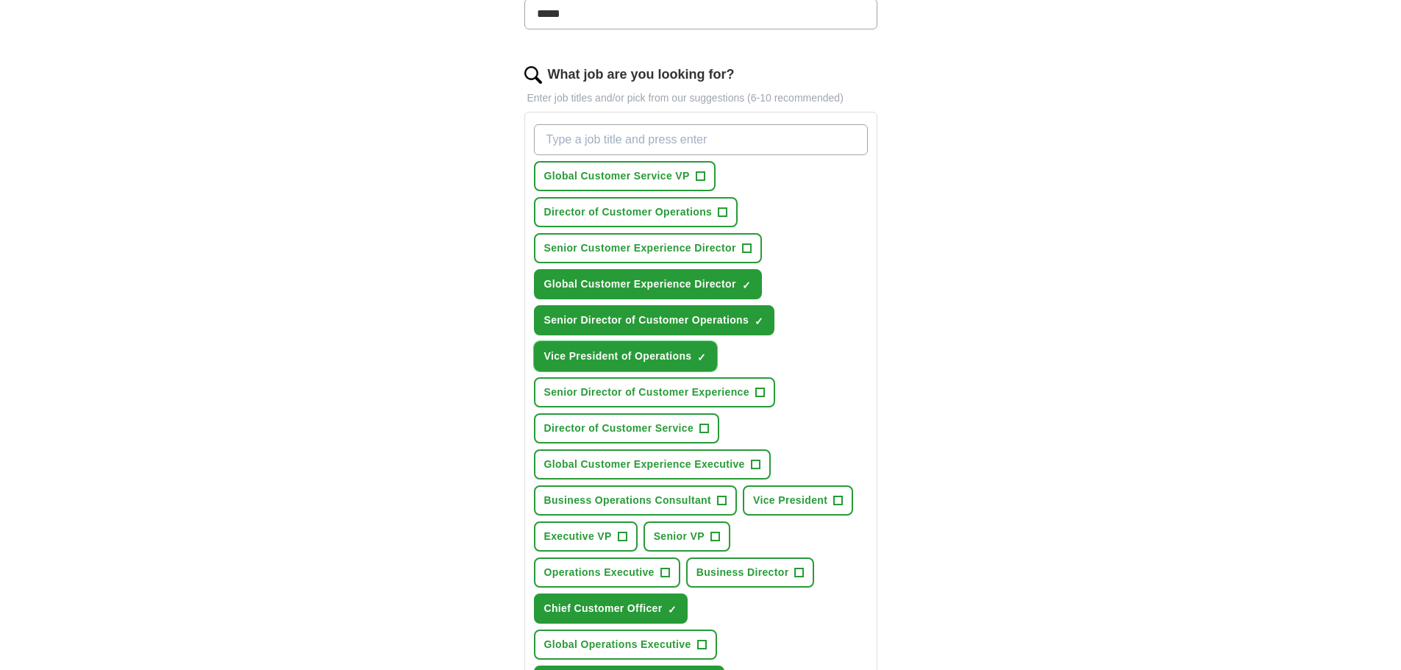
drag, startPoint x: 612, startPoint y: 360, endPoint x: 618, endPoint y: 350, distance: 11.2
click at [613, 359] on span "Vice President of Operations" at bounding box center [618, 356] width 148 height 15
click at [634, 318] on span "Senior Director of Customer Operations" at bounding box center [646, 319] width 205 height 15
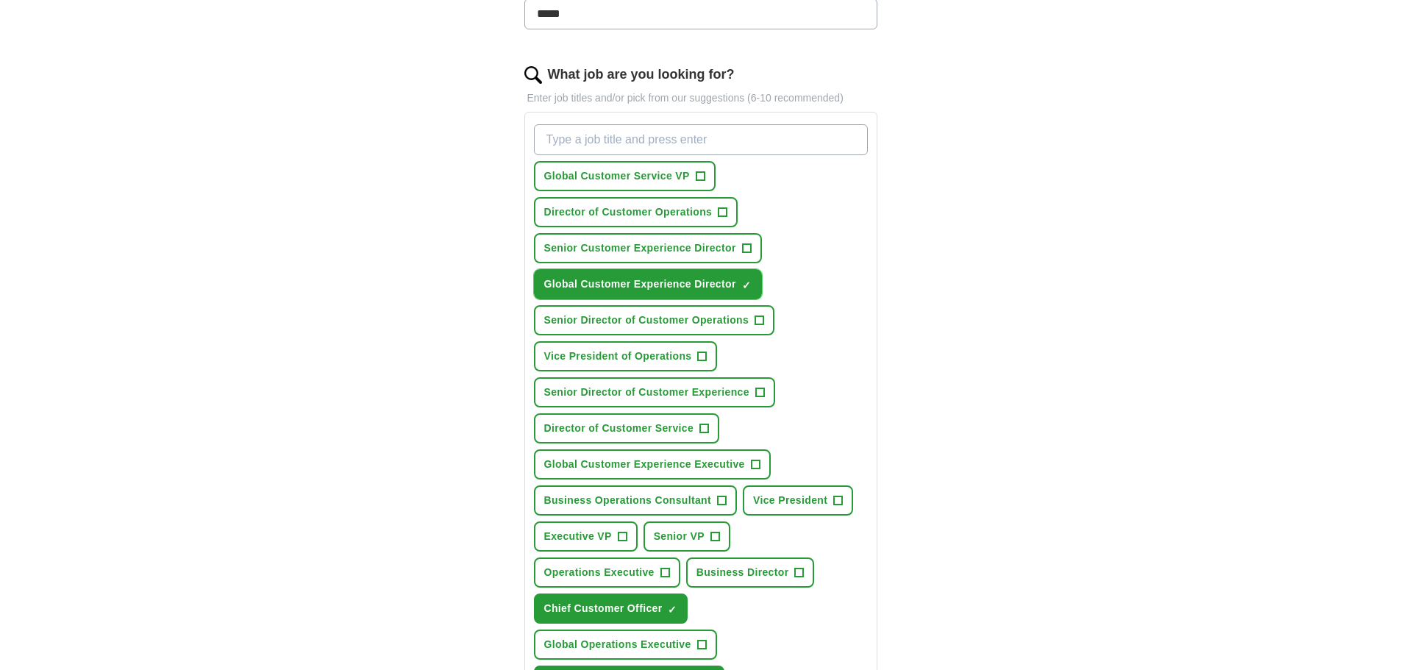
click at [642, 279] on span "Global Customer Experience Director" at bounding box center [640, 283] width 192 height 15
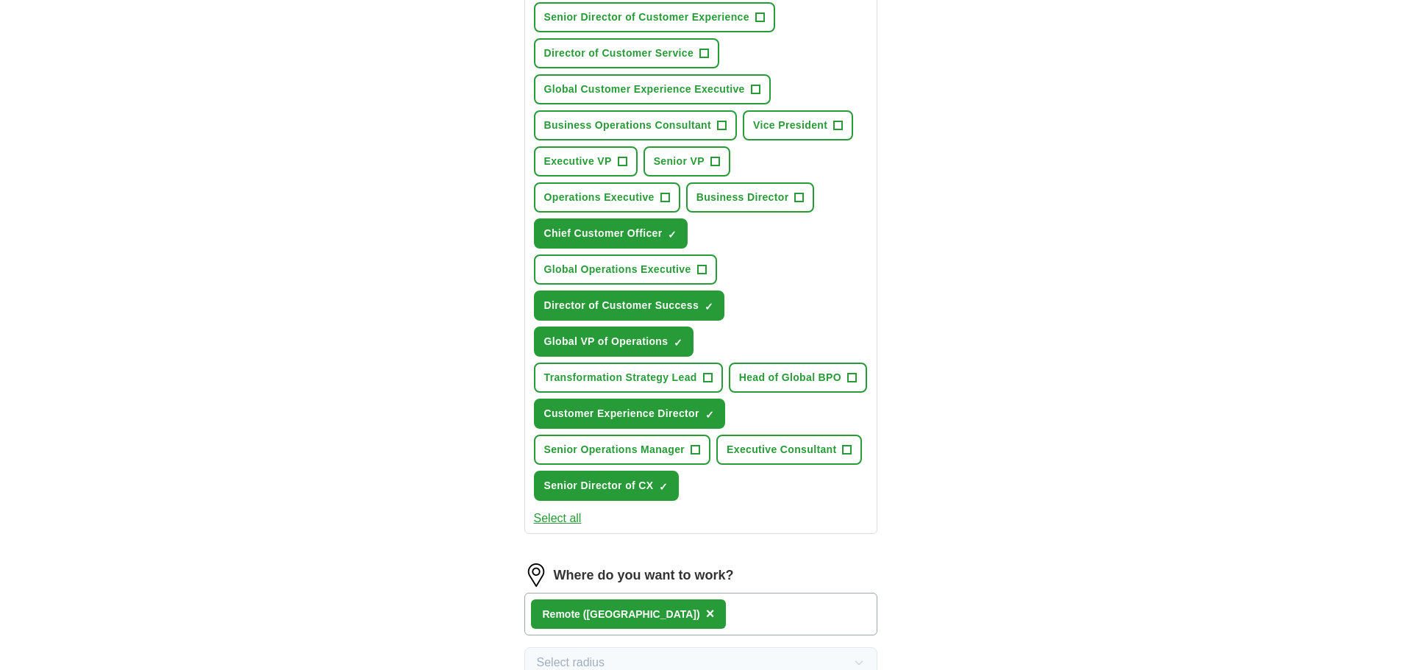
scroll to position [871, 0]
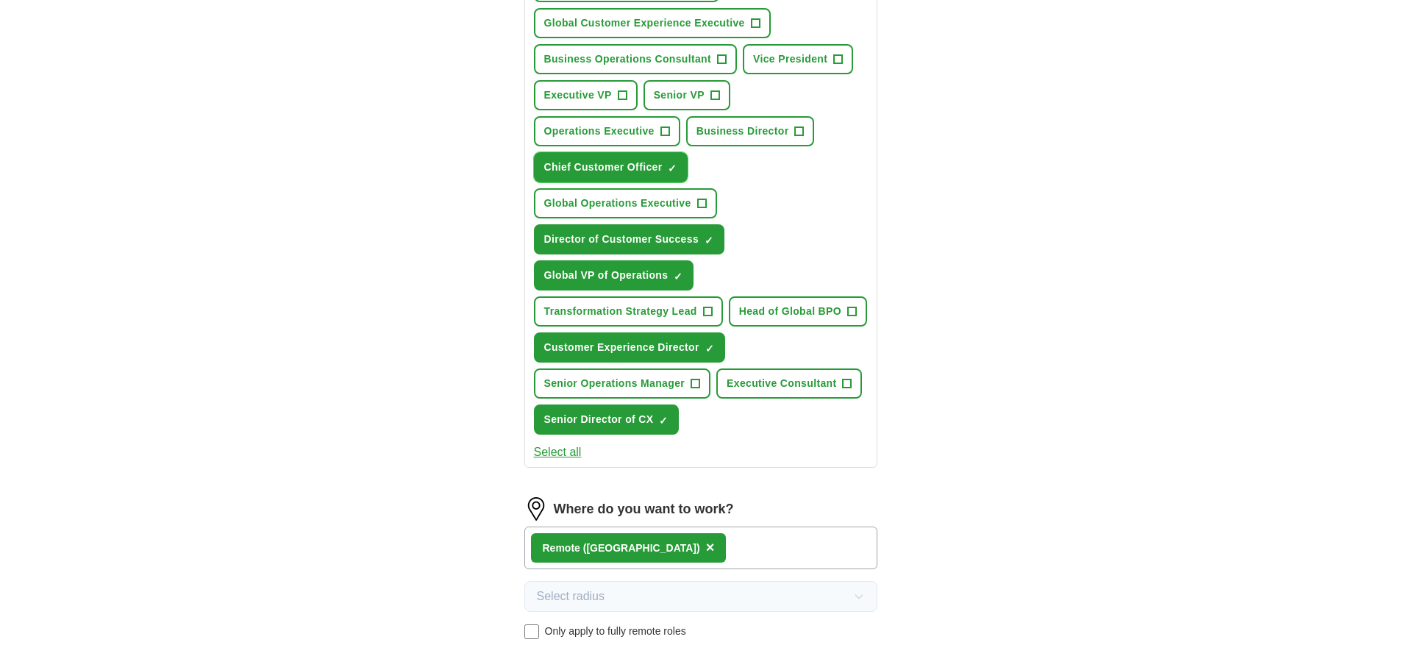
click at [629, 175] on button "Chief Customer Officer ✓ ×" at bounding box center [611, 167] width 154 height 30
click at [626, 243] on span "Director of Customer Success" at bounding box center [621, 239] width 155 height 15
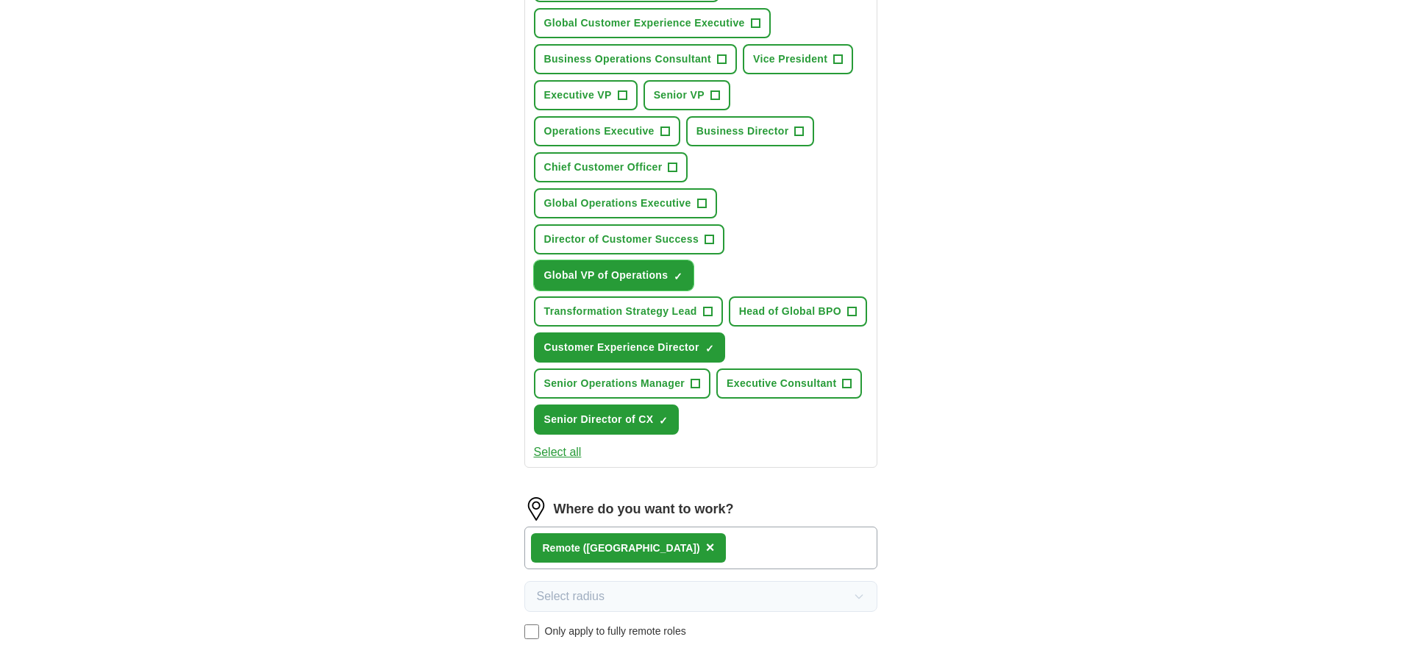
click at [624, 276] on span "Global VP of Operations" at bounding box center [606, 275] width 124 height 15
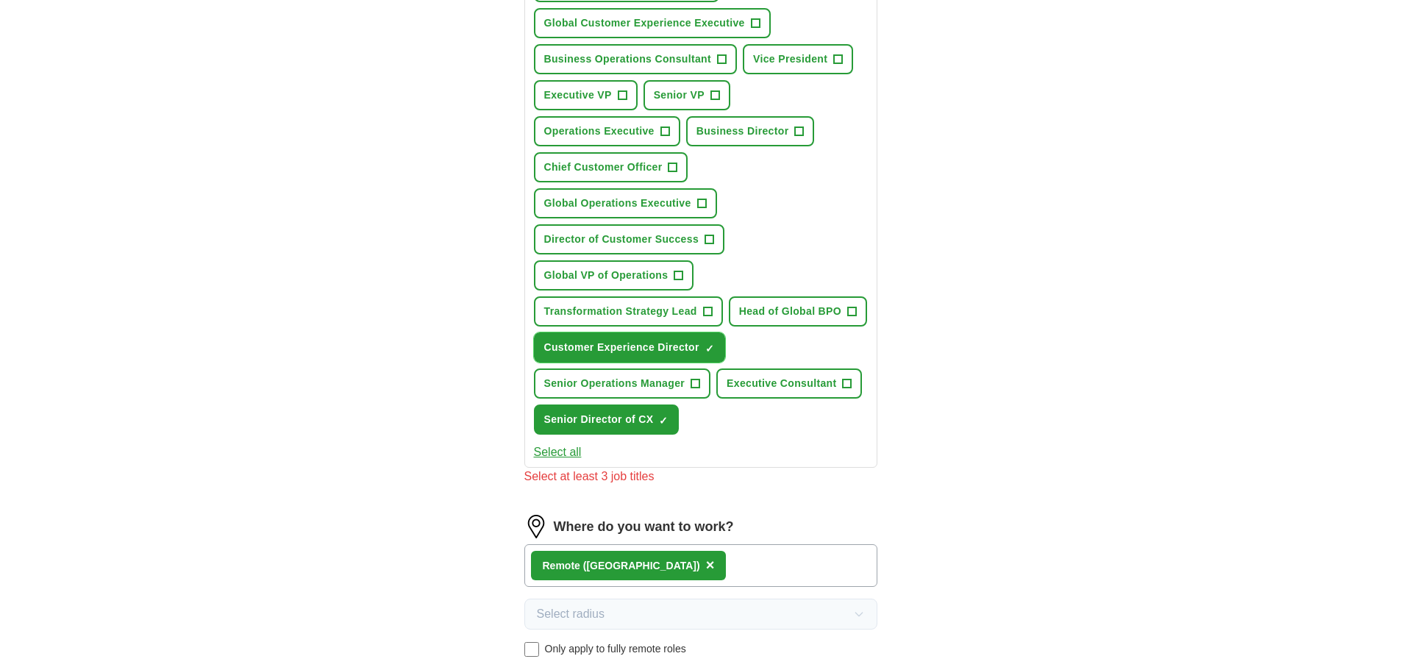
click at [634, 360] on button "Customer Experience Director ✓ ×" at bounding box center [629, 347] width 191 height 30
click at [621, 421] on span "Senior Director of CX" at bounding box center [599, 419] width 110 height 15
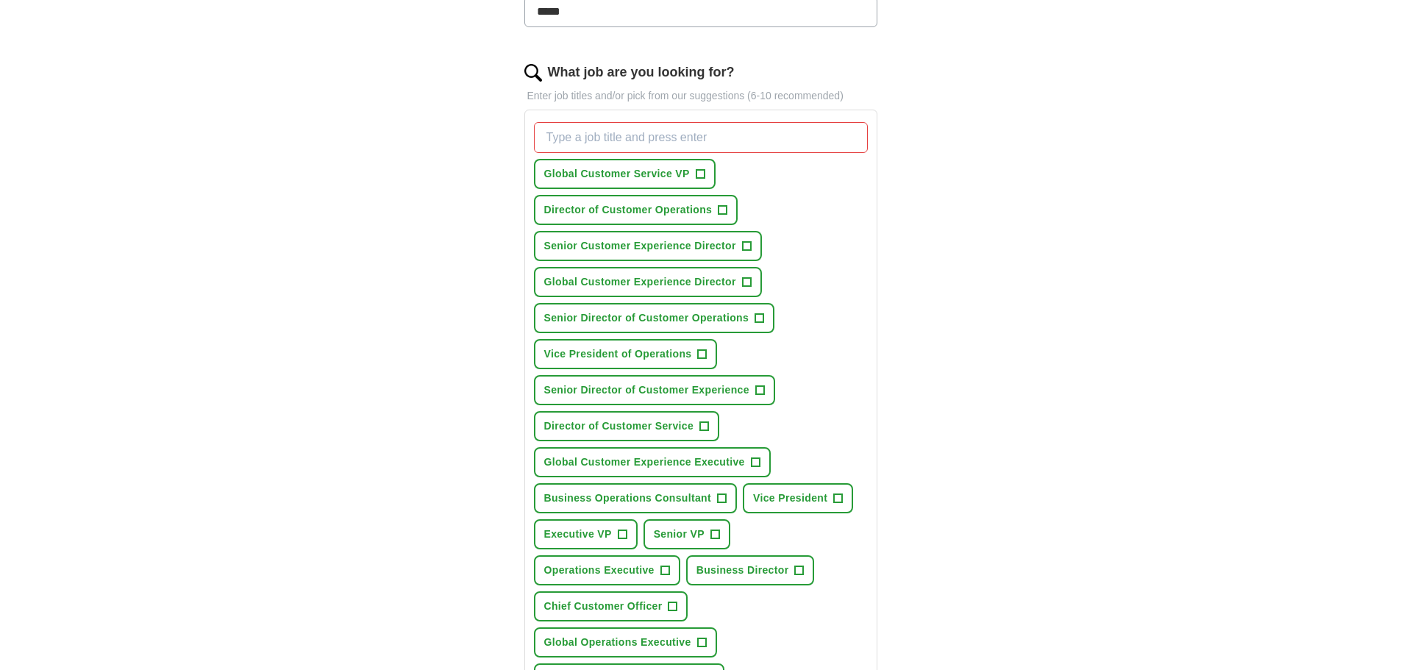
scroll to position [356, 0]
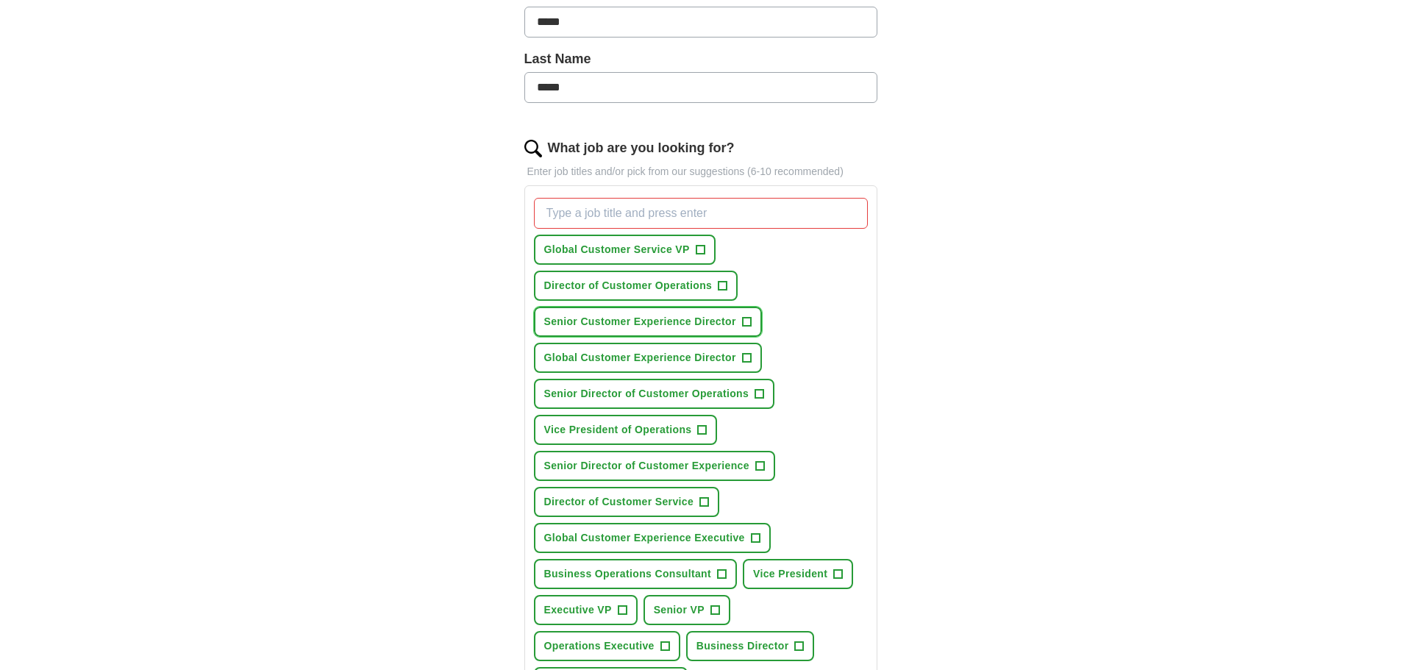
click at [748, 318] on span "+" at bounding box center [746, 322] width 9 height 12
click at [745, 354] on span "+" at bounding box center [746, 358] width 9 height 12
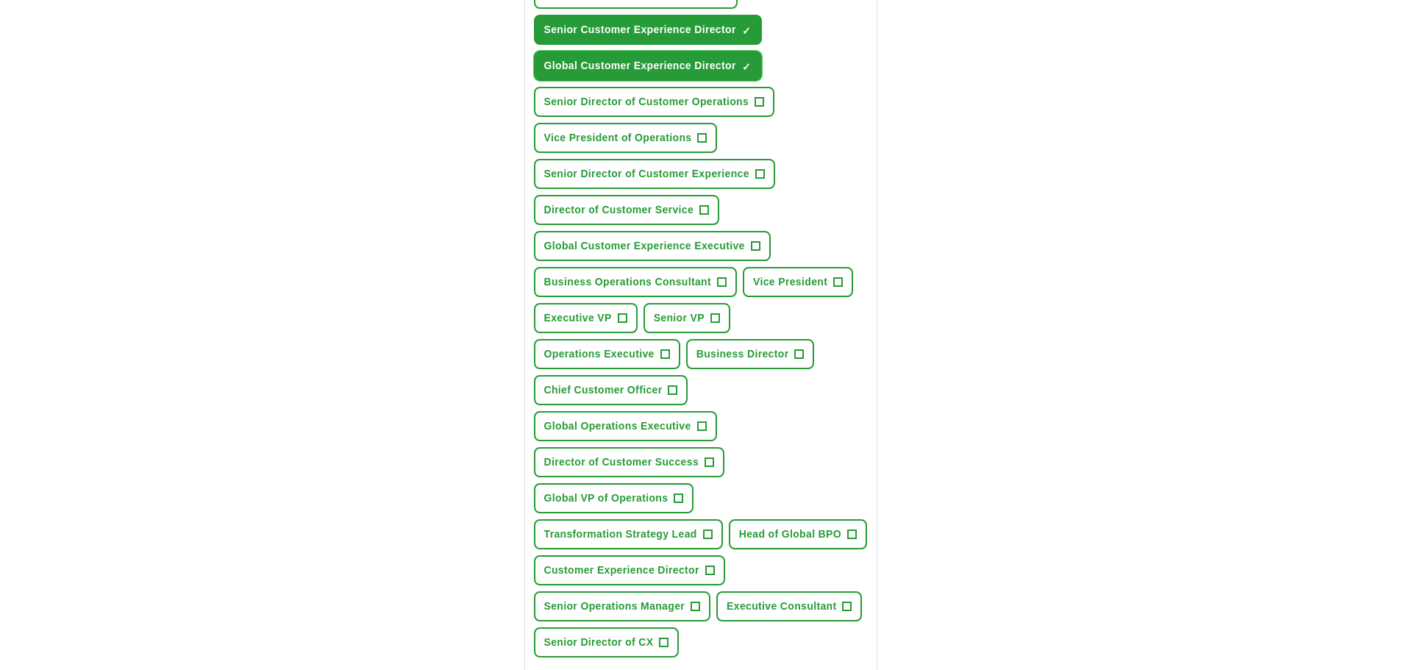
scroll to position [650, 0]
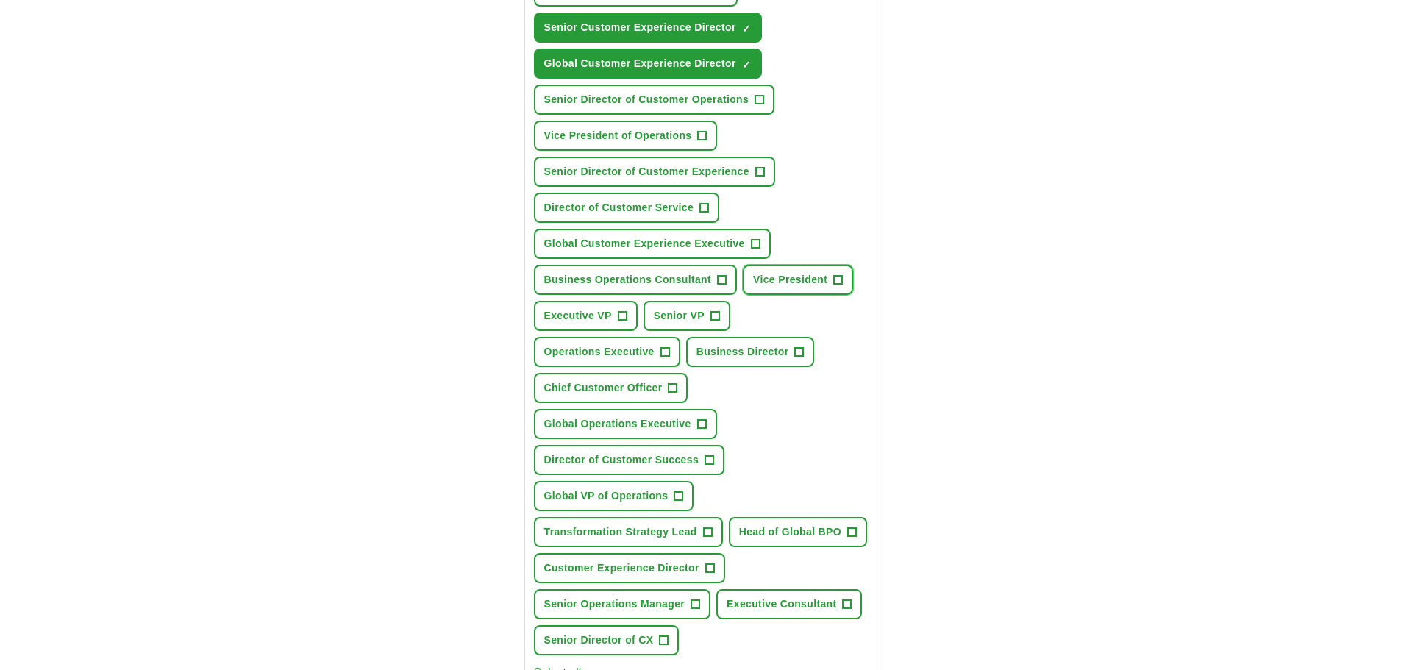
click at [835, 278] on span "+" at bounding box center [838, 280] width 9 height 12
click at [713, 319] on span "+" at bounding box center [714, 316] width 9 height 12
click at [623, 315] on span "+" at bounding box center [622, 316] width 9 height 12
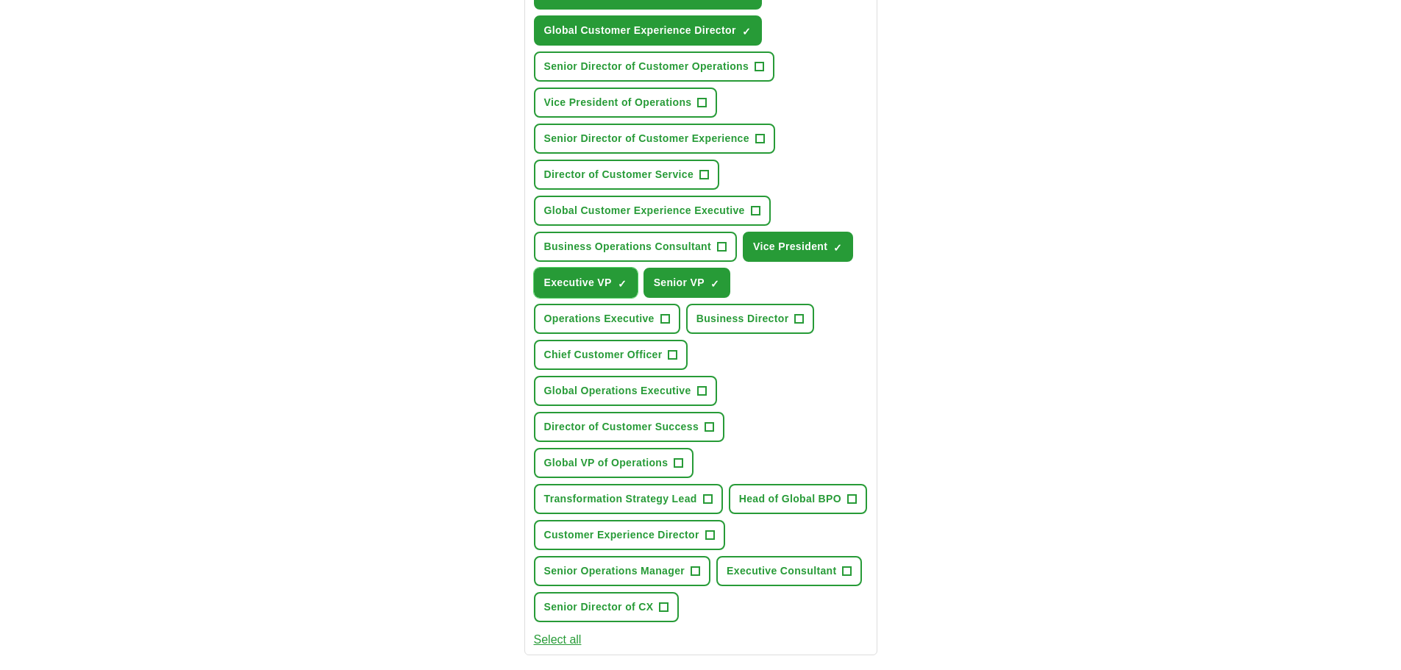
scroll to position [723, 0]
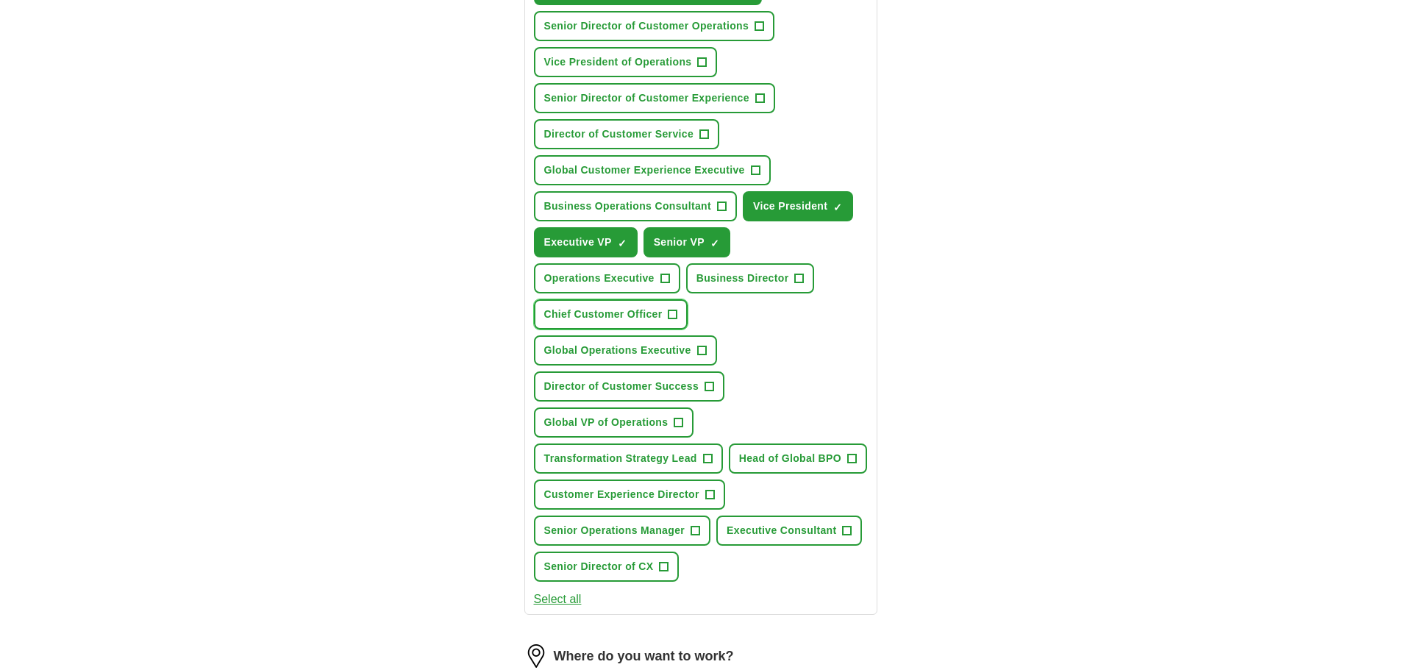
click at [668, 312] on span "+" at bounding box center [672, 315] width 9 height 12
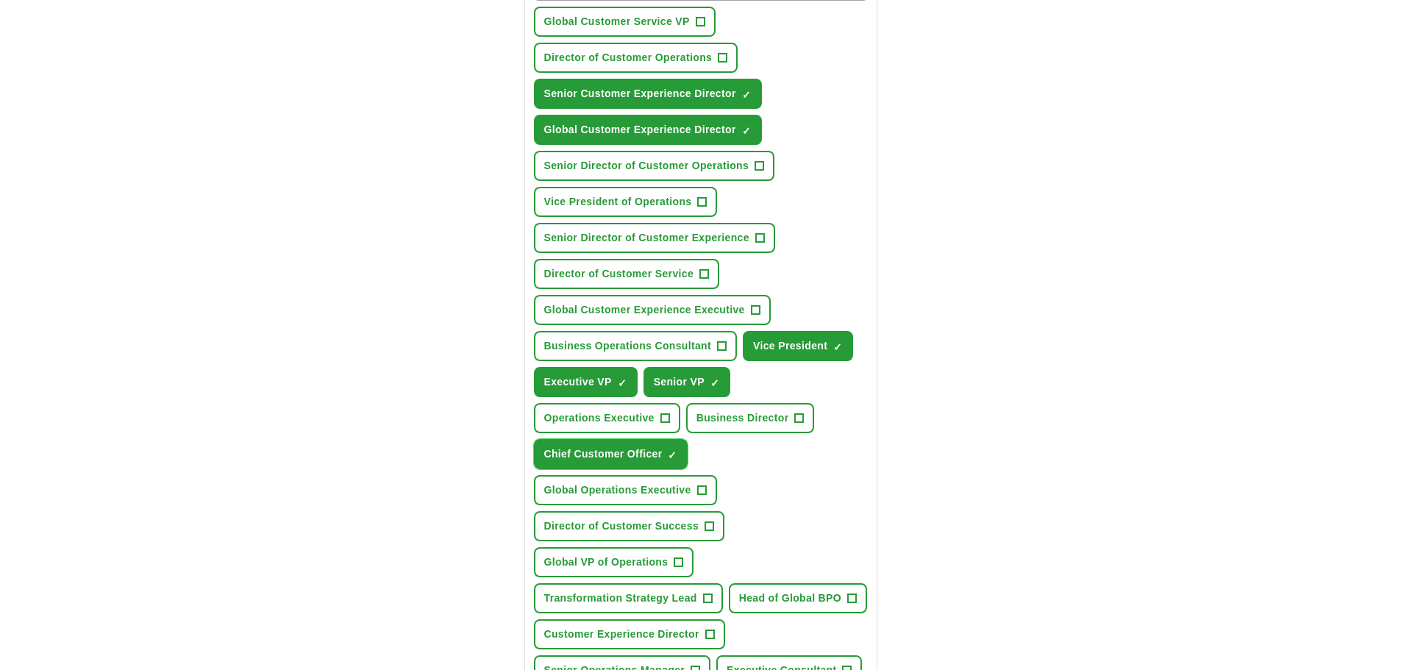
scroll to position [576, 0]
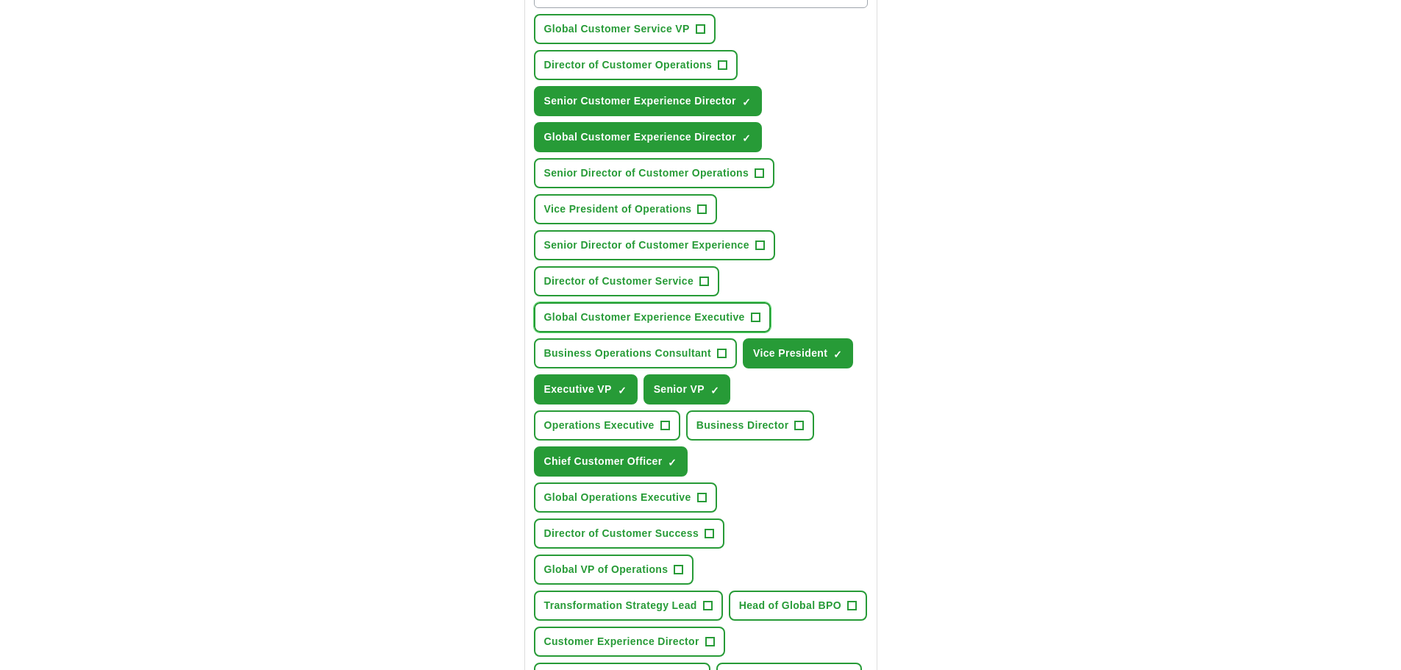
click at [756, 318] on span "+" at bounding box center [755, 318] width 9 height 12
click at [765, 171] on button "Senior Director of Customer Operations +" at bounding box center [654, 173] width 241 height 30
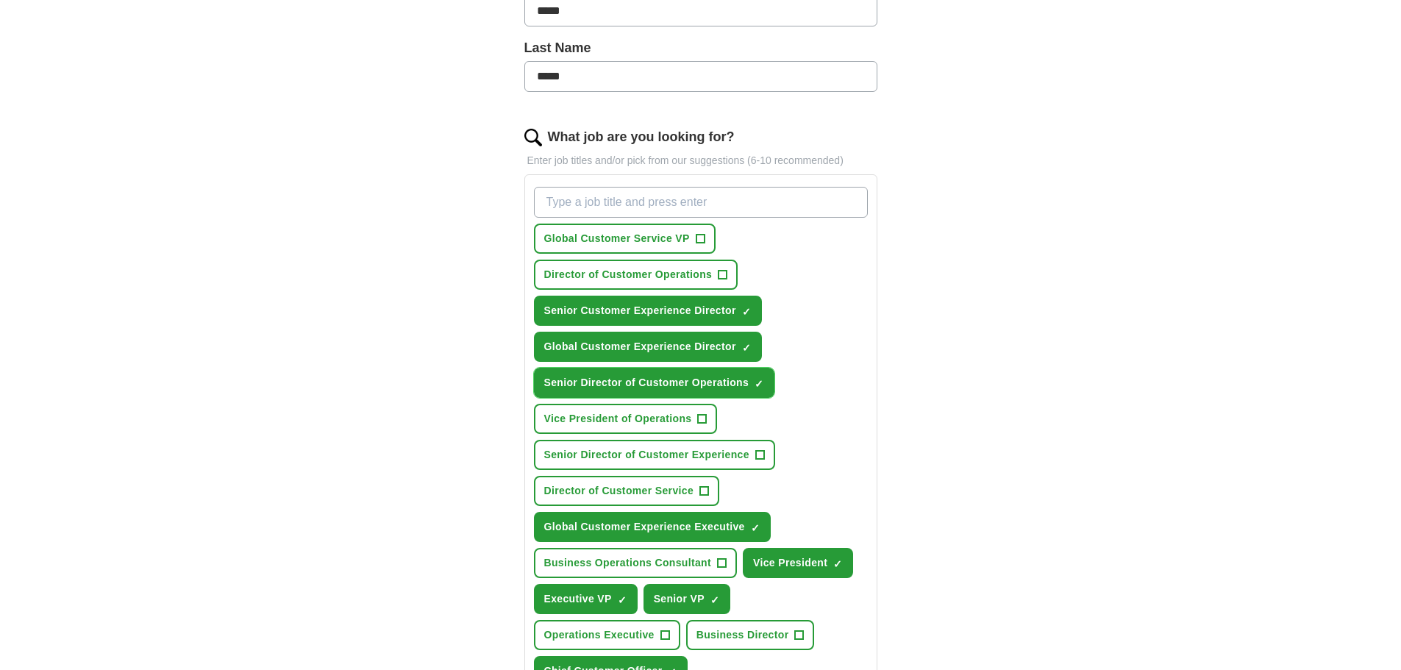
scroll to position [356, 0]
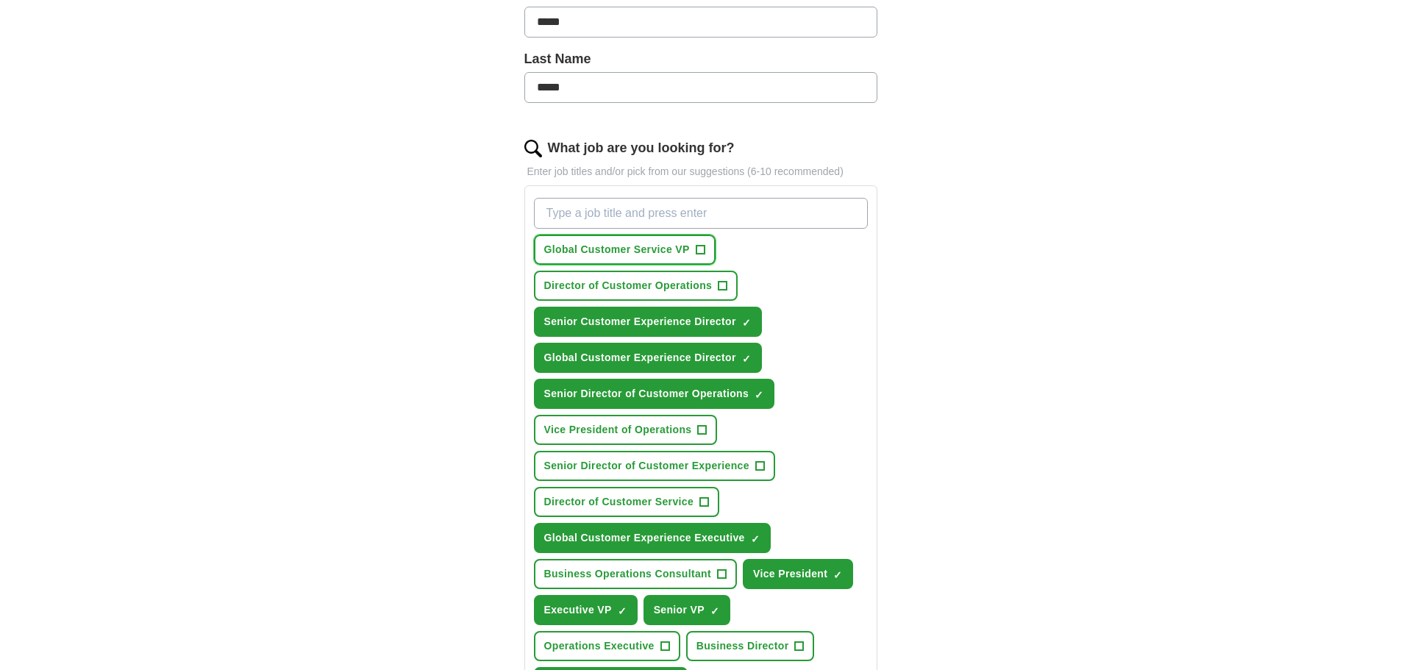
click at [702, 246] on span "+" at bounding box center [700, 250] width 9 height 12
click at [708, 502] on span "+" at bounding box center [704, 502] width 9 height 12
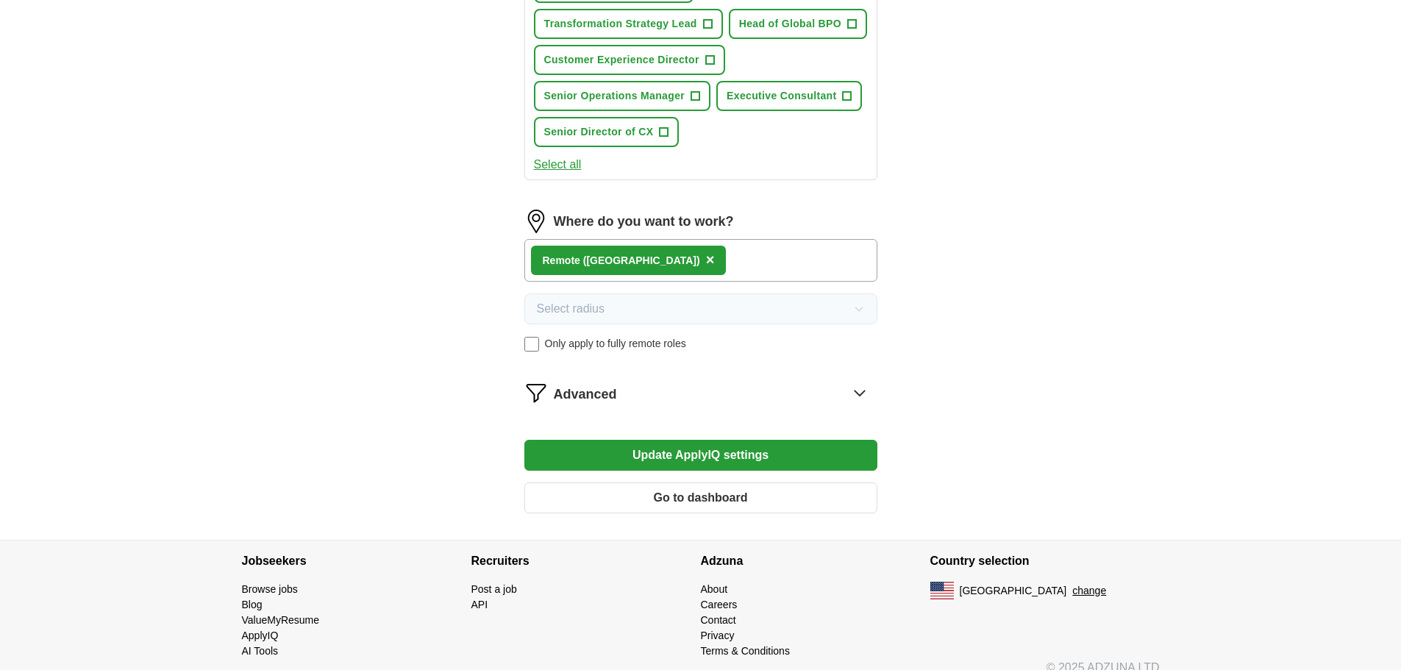
scroll to position [1176, 0]
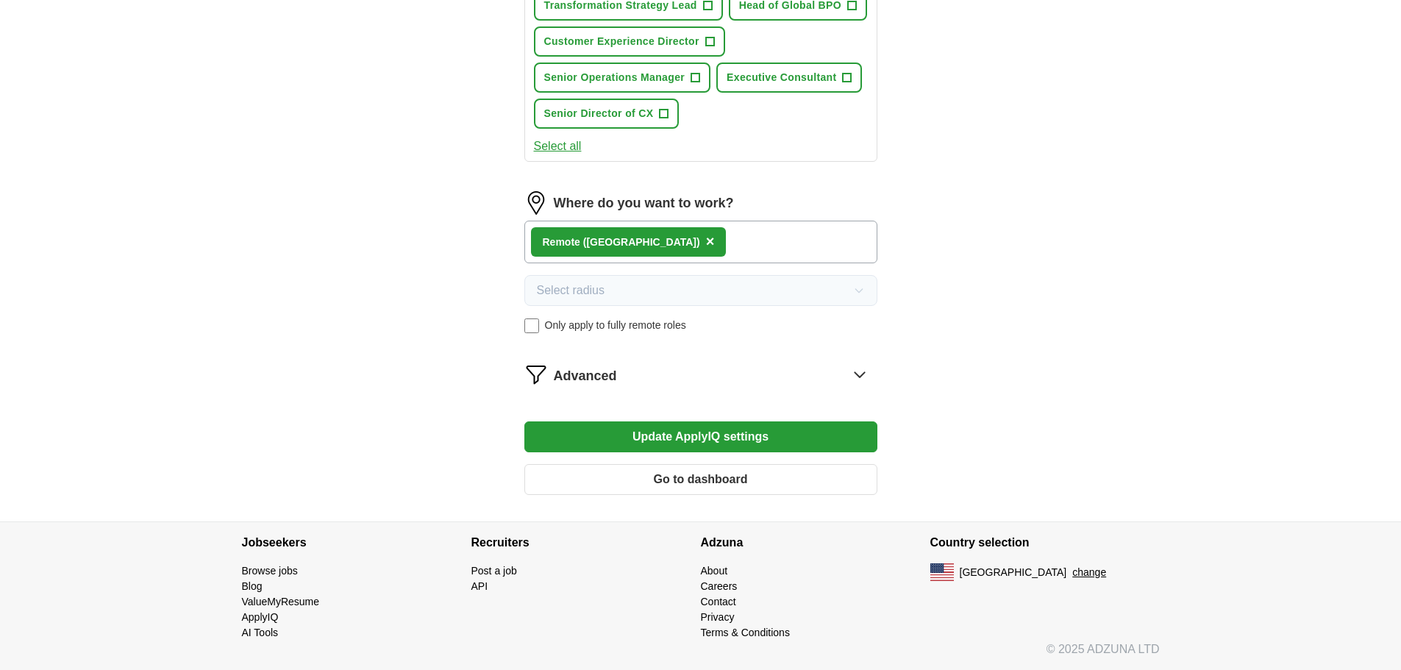
click at [740, 435] on button "Update ApplyIQ settings" at bounding box center [700, 436] width 353 height 31
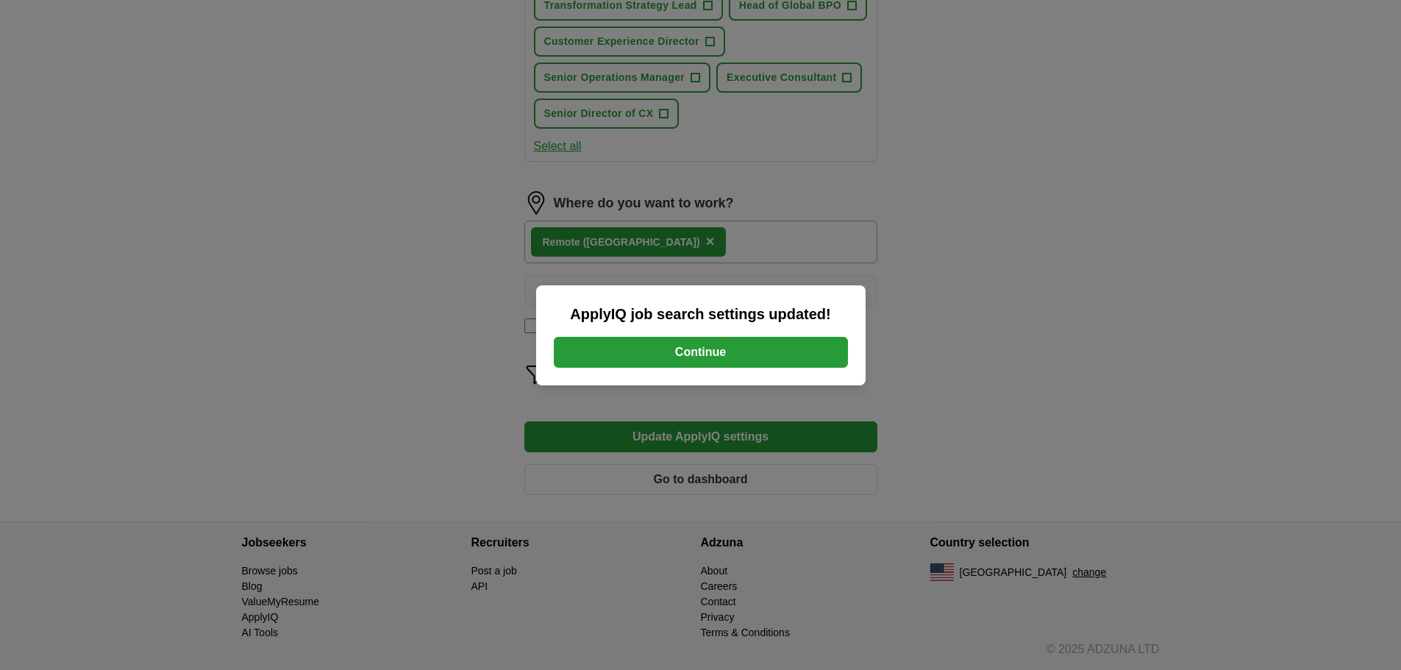
click at [701, 348] on button "Continue" at bounding box center [701, 352] width 294 height 31
